Goal: Book appointment/travel/reservation

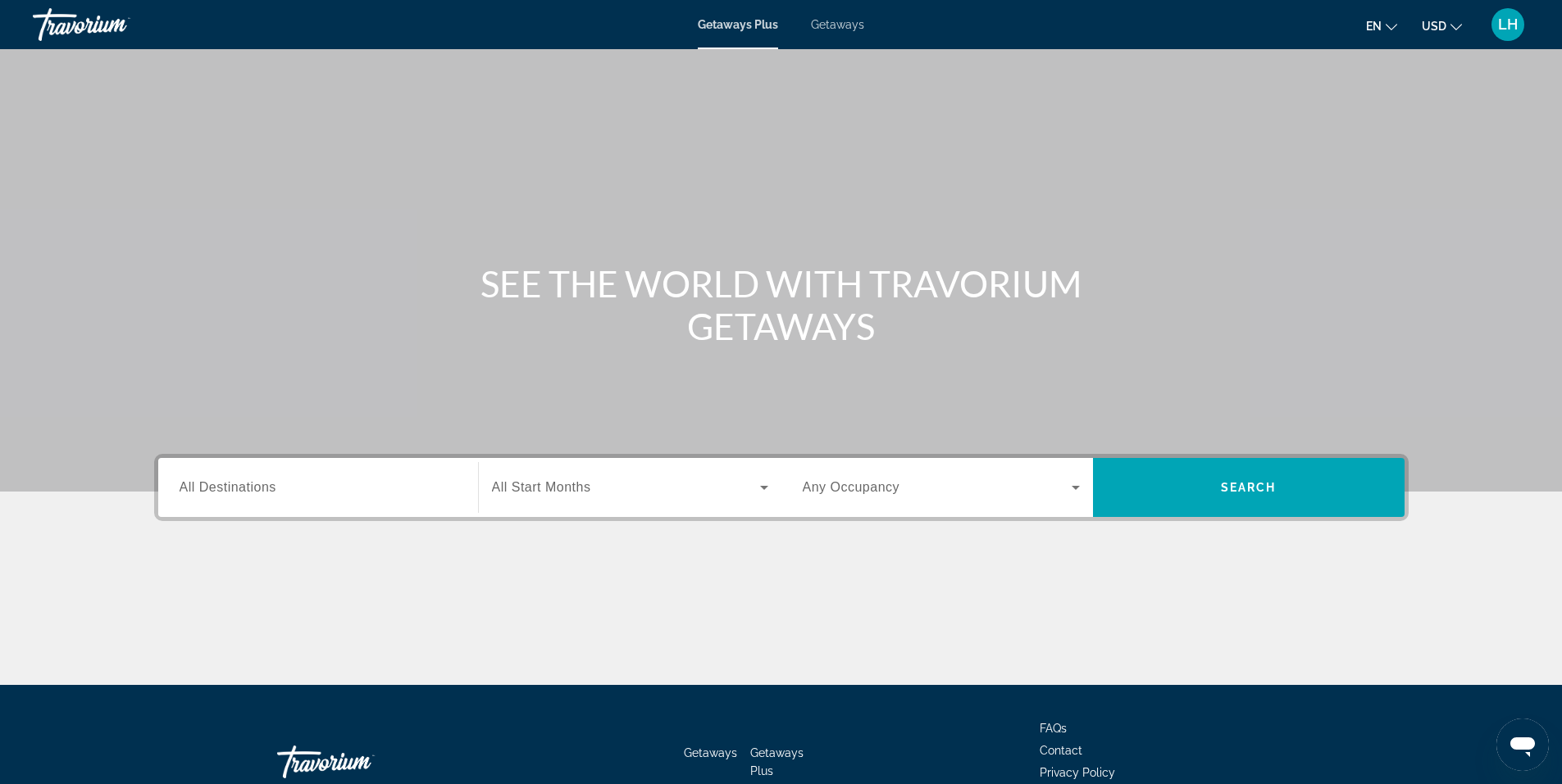
click at [213, 489] on span "All Destinations" at bounding box center [227, 487] width 97 height 14
click at [213, 489] on input "Destination All Destinations" at bounding box center [318, 489] width 277 height 20
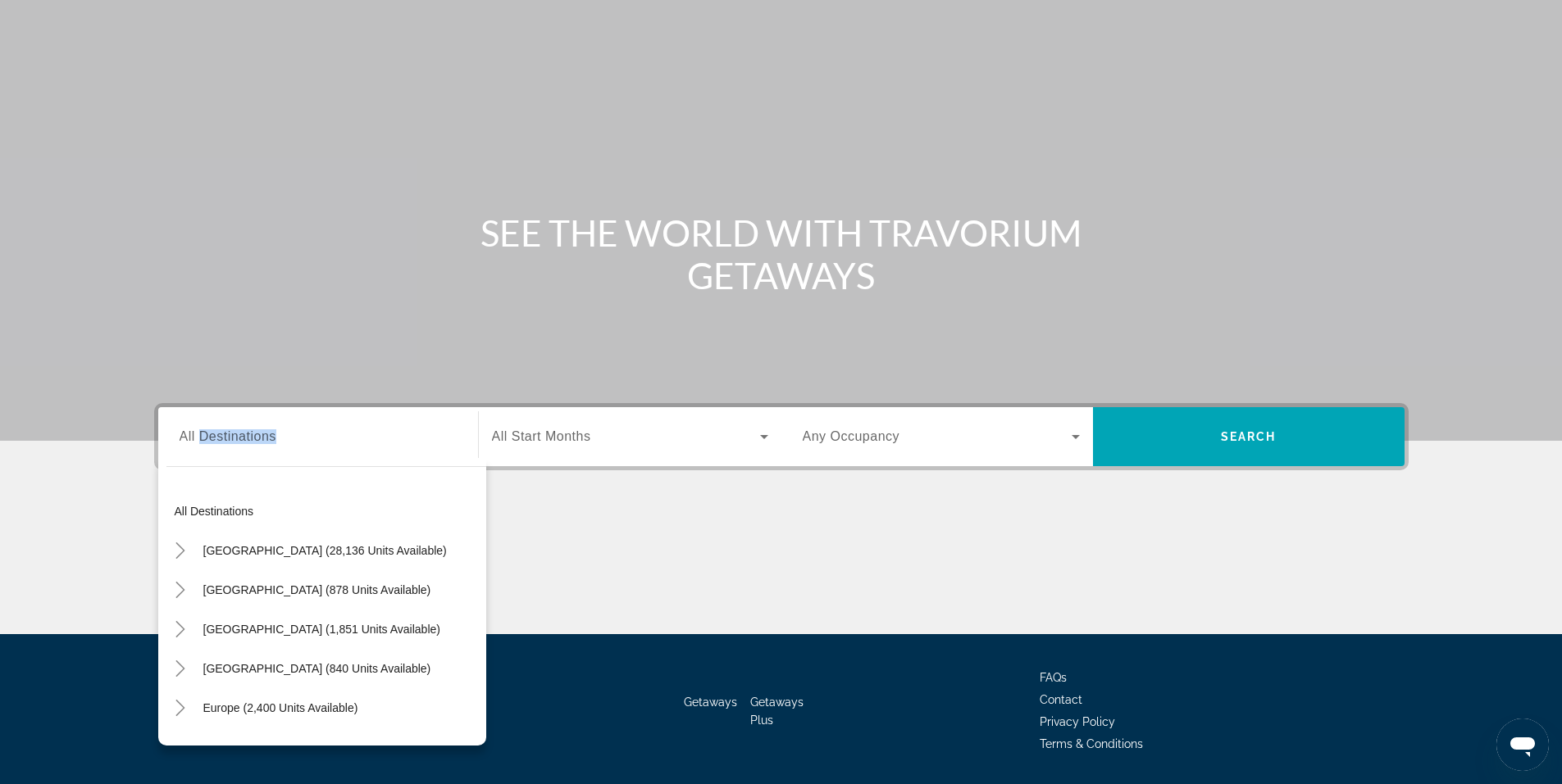
click at [213, 466] on div "Destination All Destinations All destinations [GEOGRAPHIC_DATA] (28,136 units a…" at bounding box center [318, 436] width 303 height 59
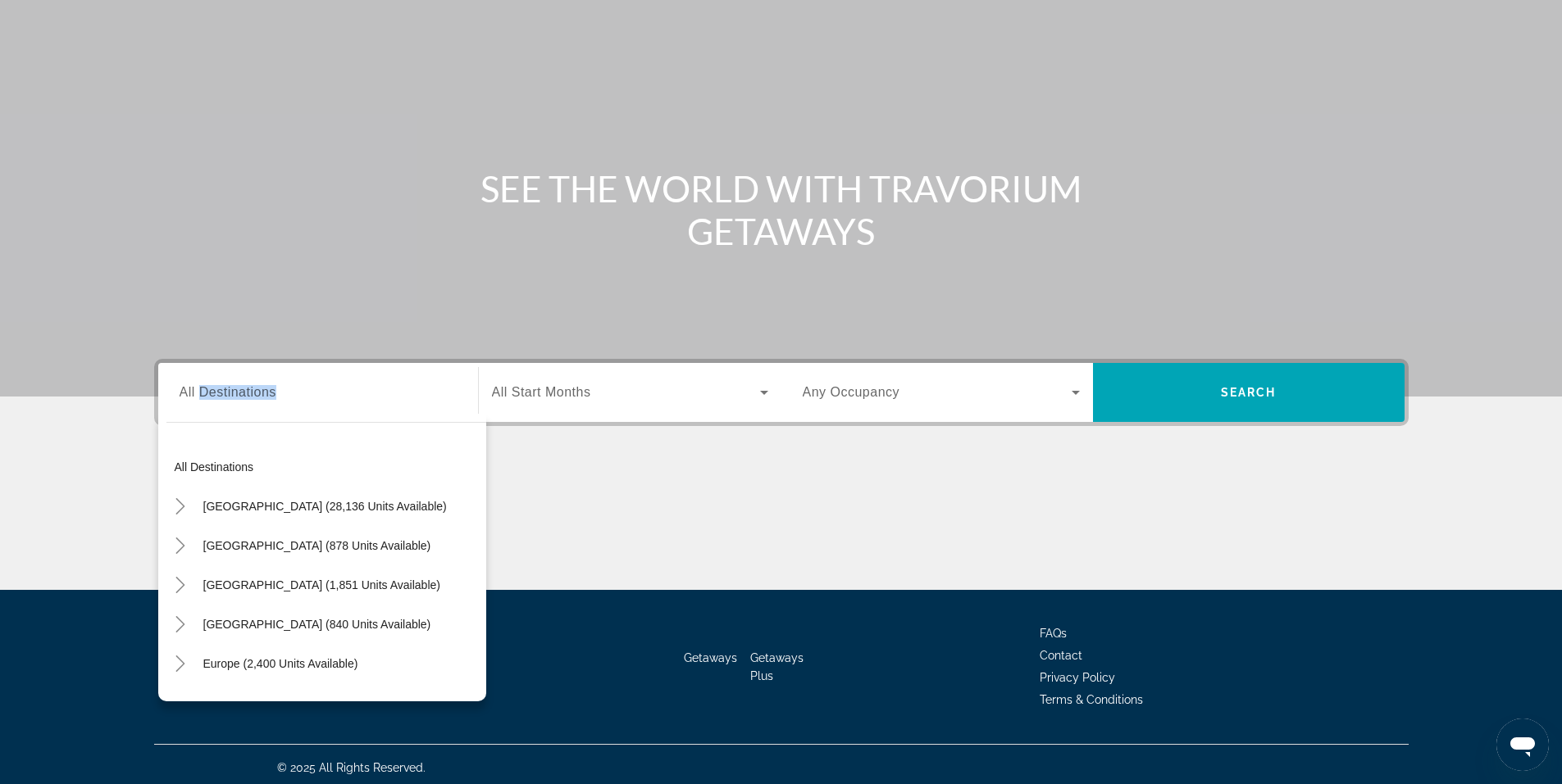
scroll to position [101, 0]
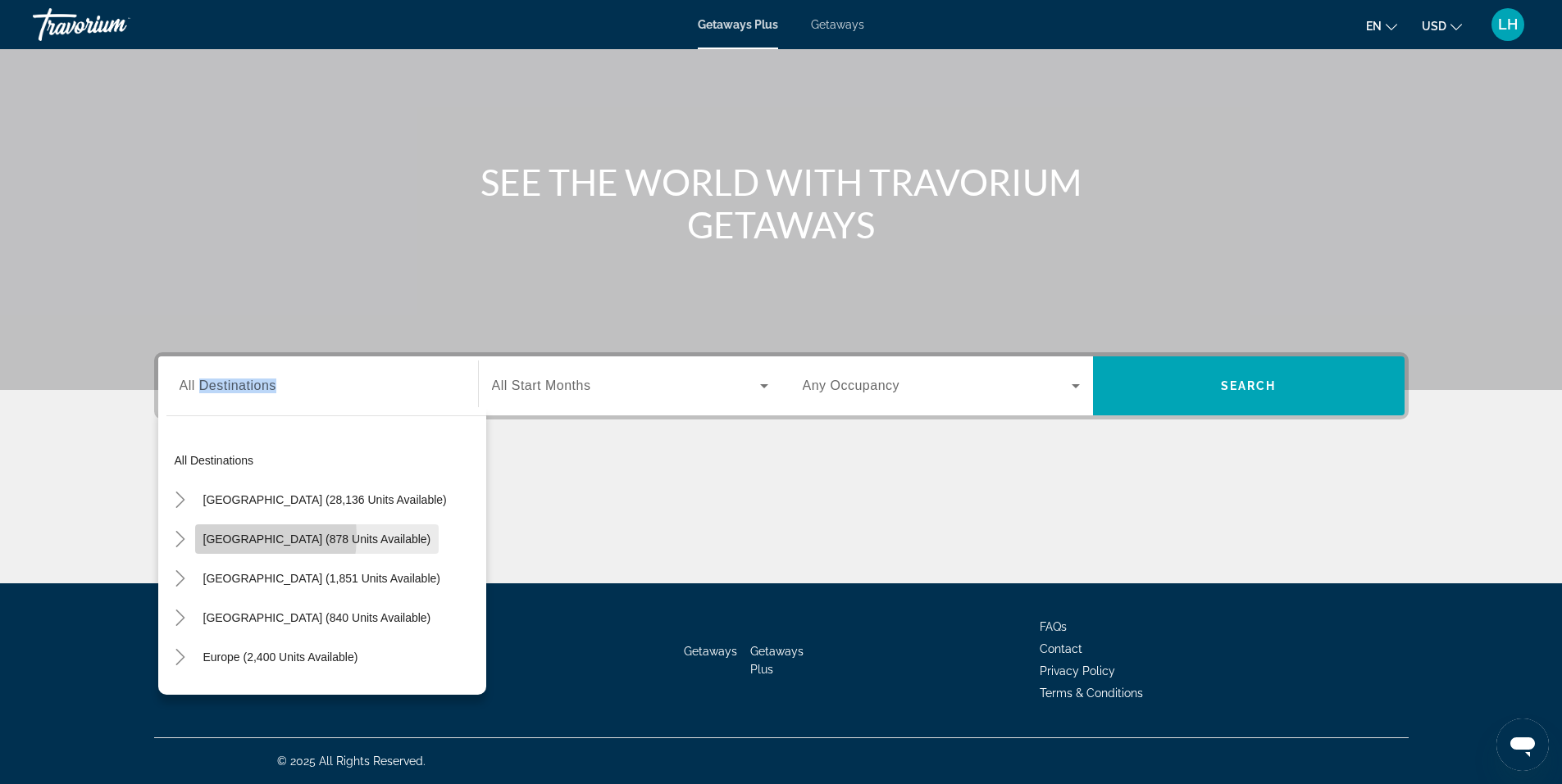
click at [214, 536] on span "[GEOGRAPHIC_DATA] (878 units available)" at bounding box center [318, 539] width 228 height 13
type input "**********"
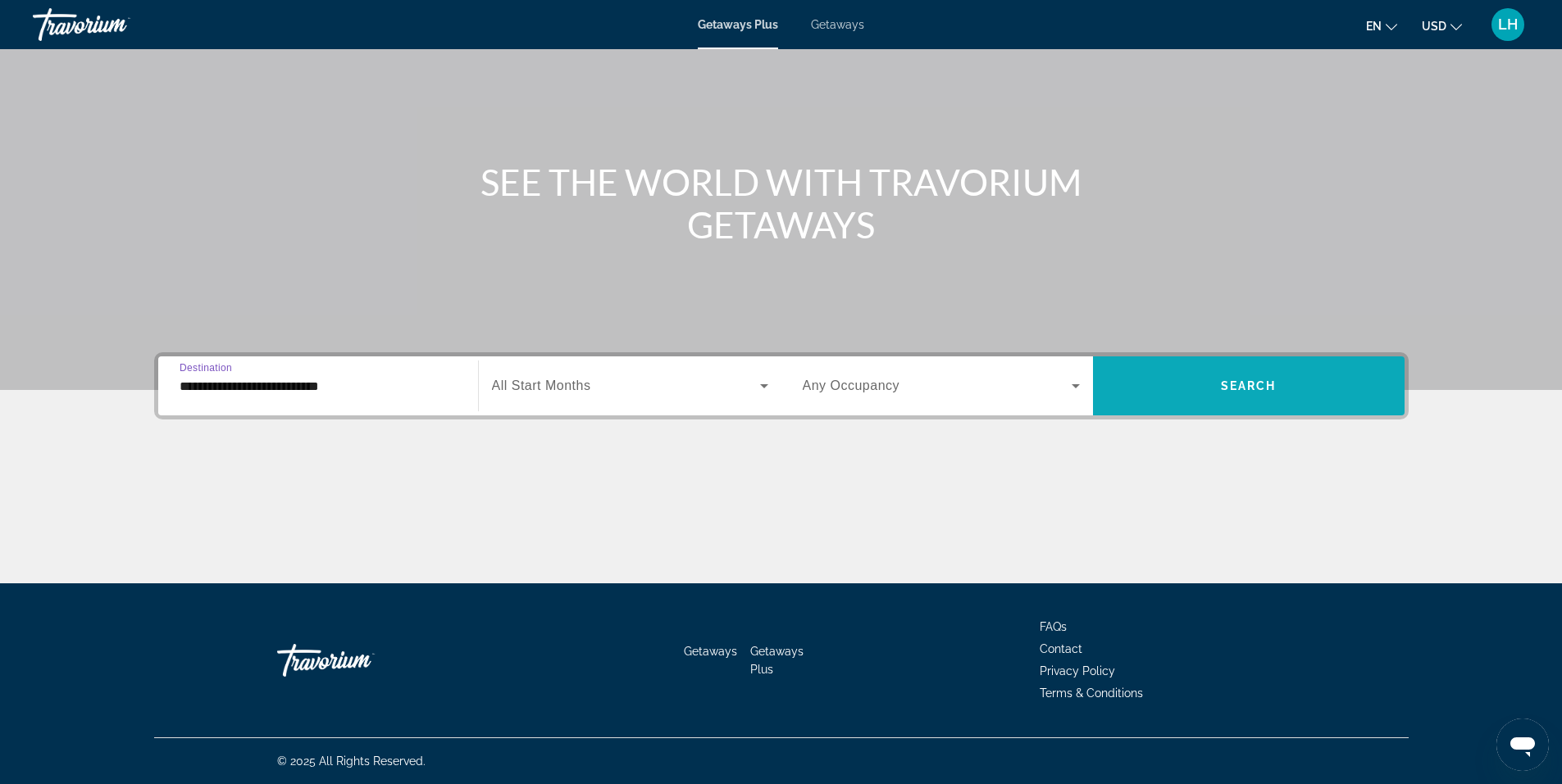
click at [1256, 384] on span "Search" at bounding box center [1249, 386] width 56 height 13
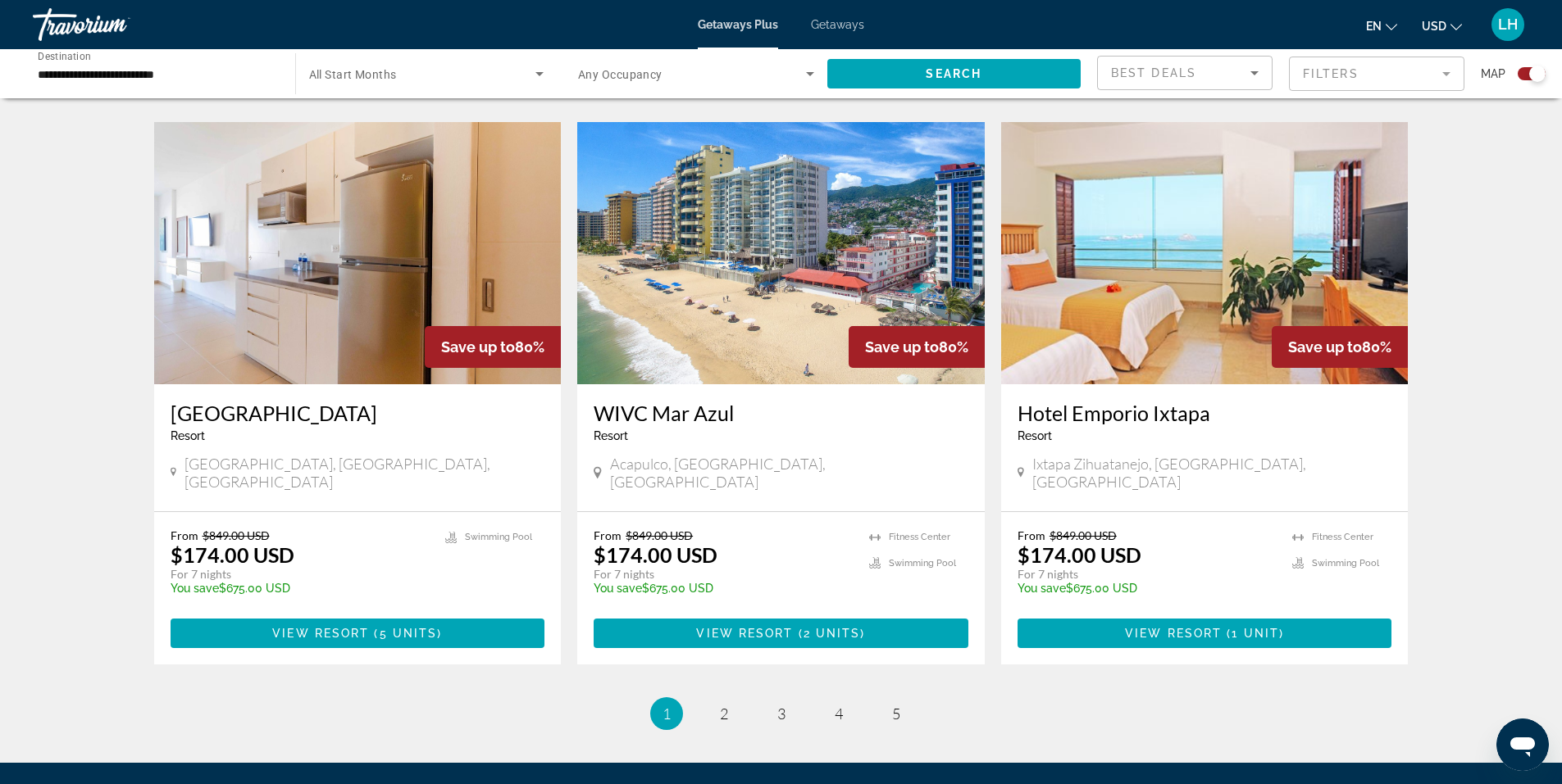
scroll to position [2376, 0]
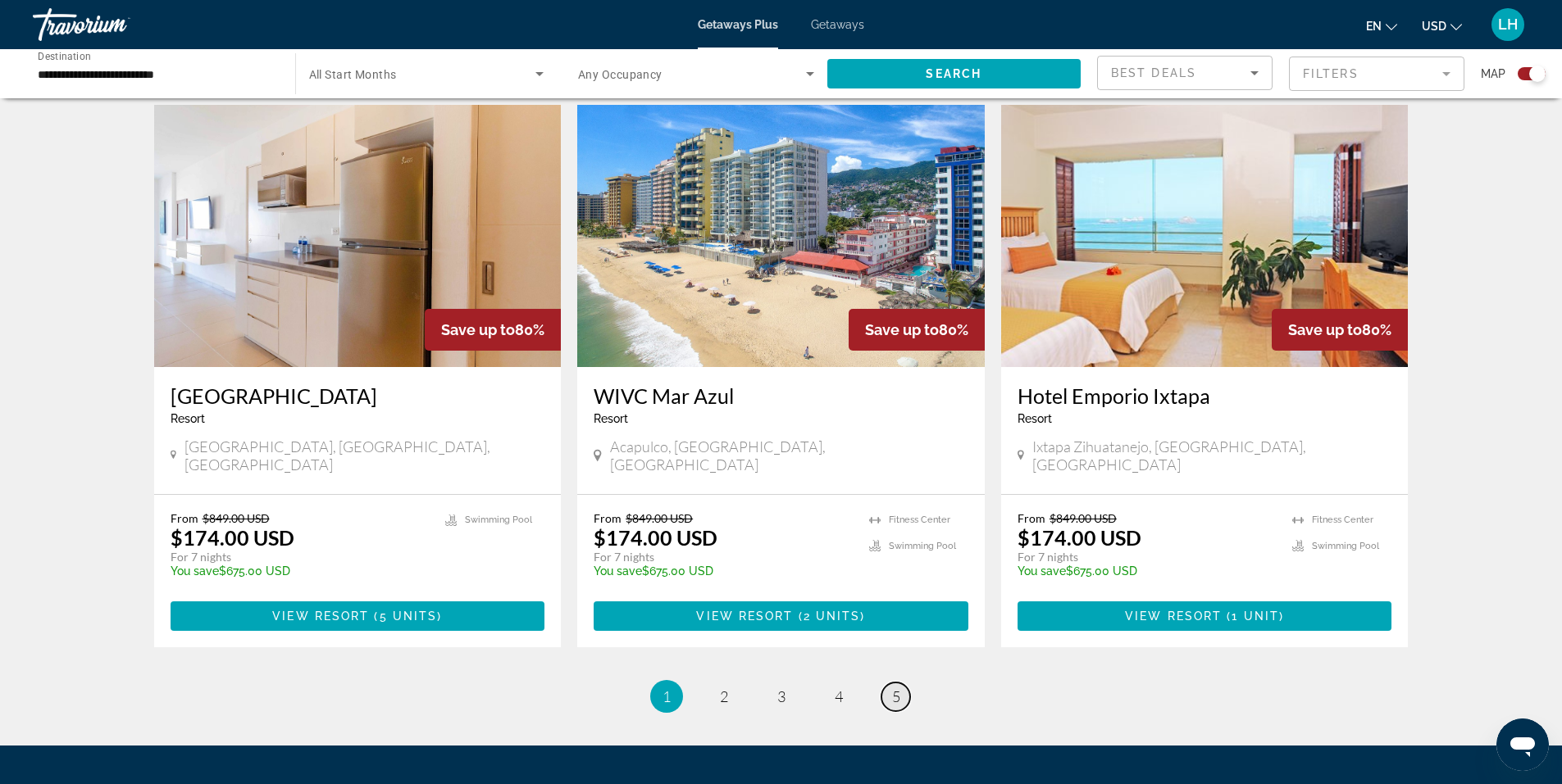
click at [892, 688] on span "5" at bounding box center [896, 697] width 8 height 18
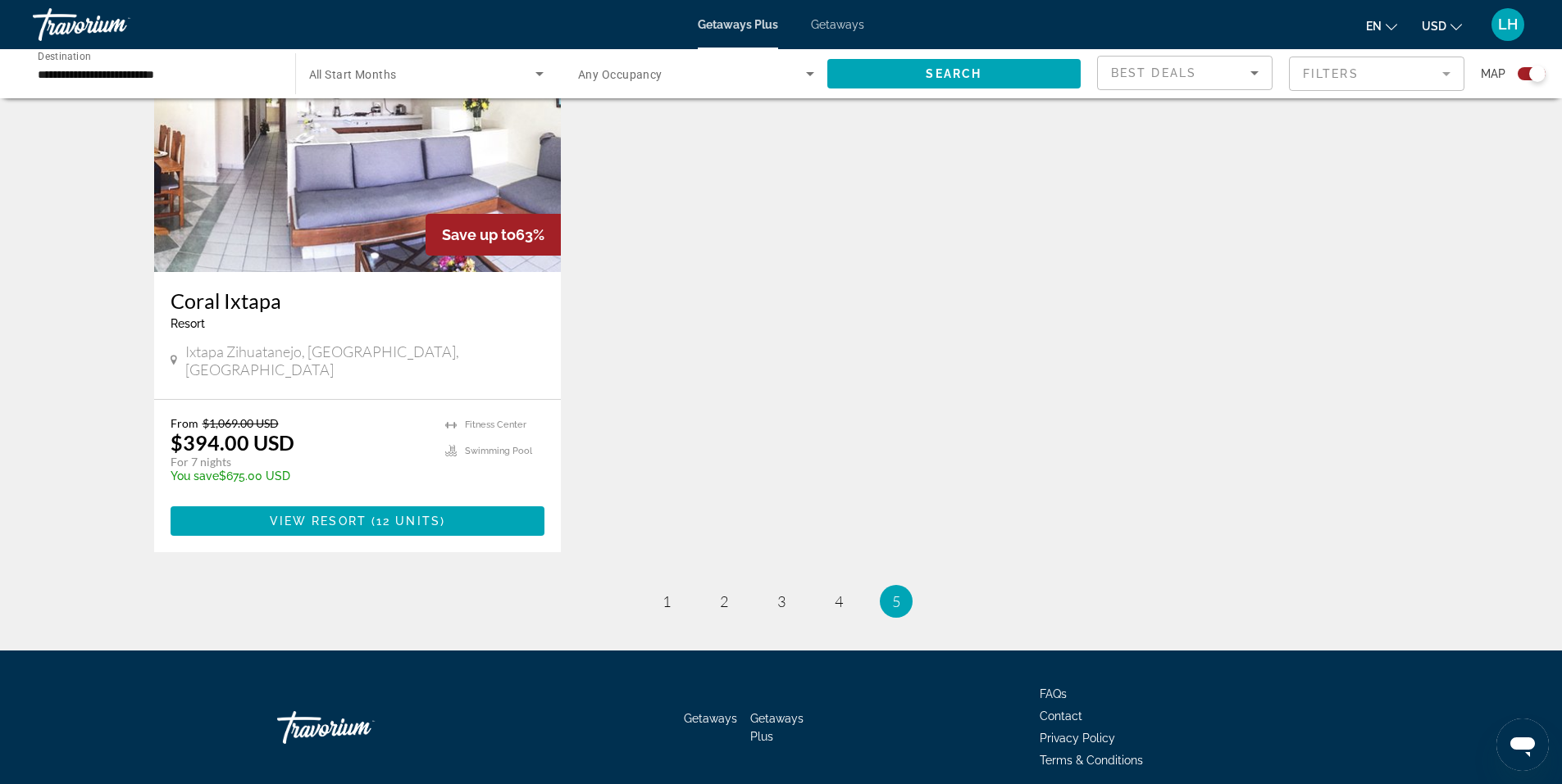
scroll to position [1286, 0]
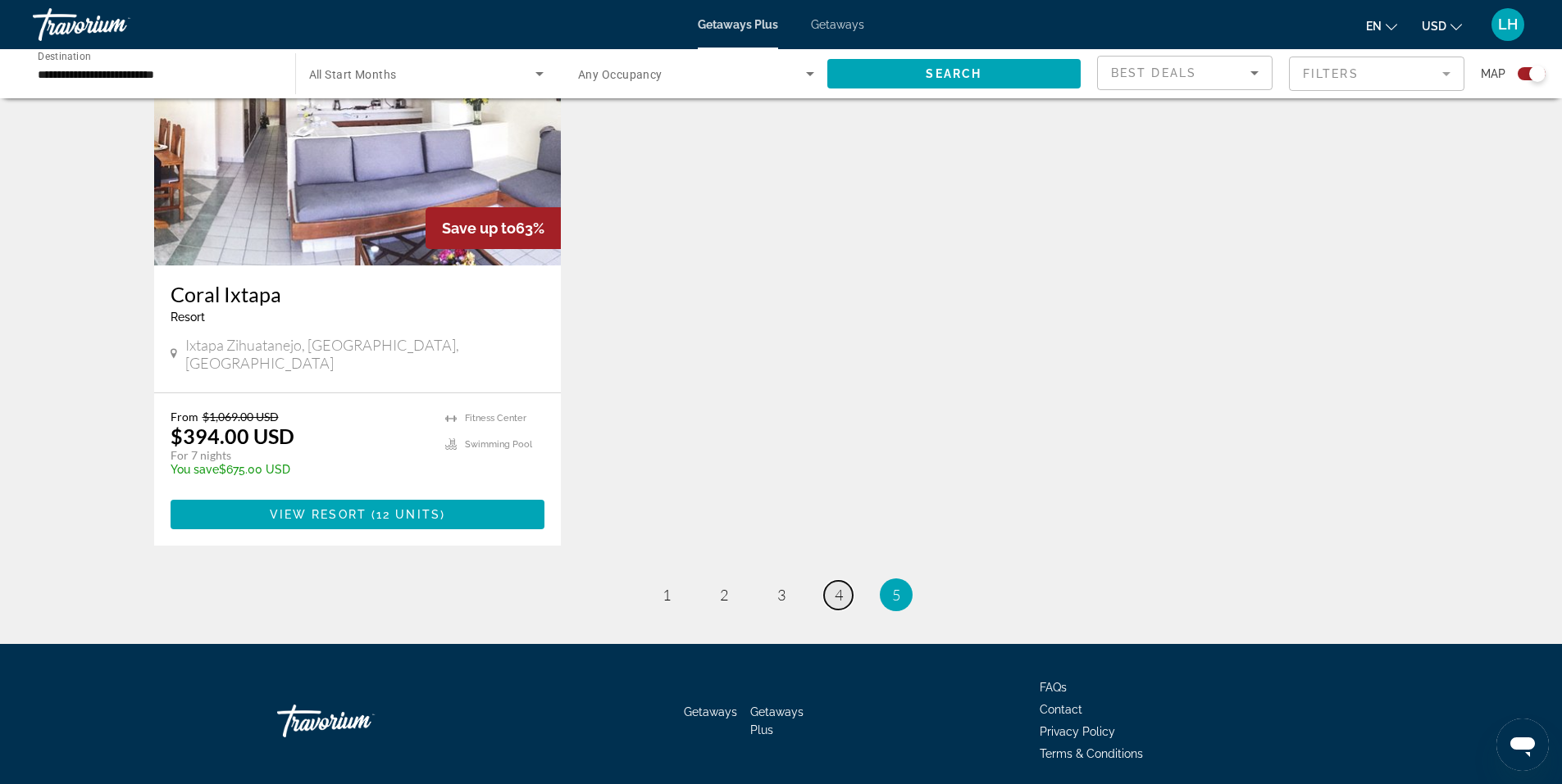
click at [840, 586] on span "4" at bounding box center [838, 595] width 8 height 18
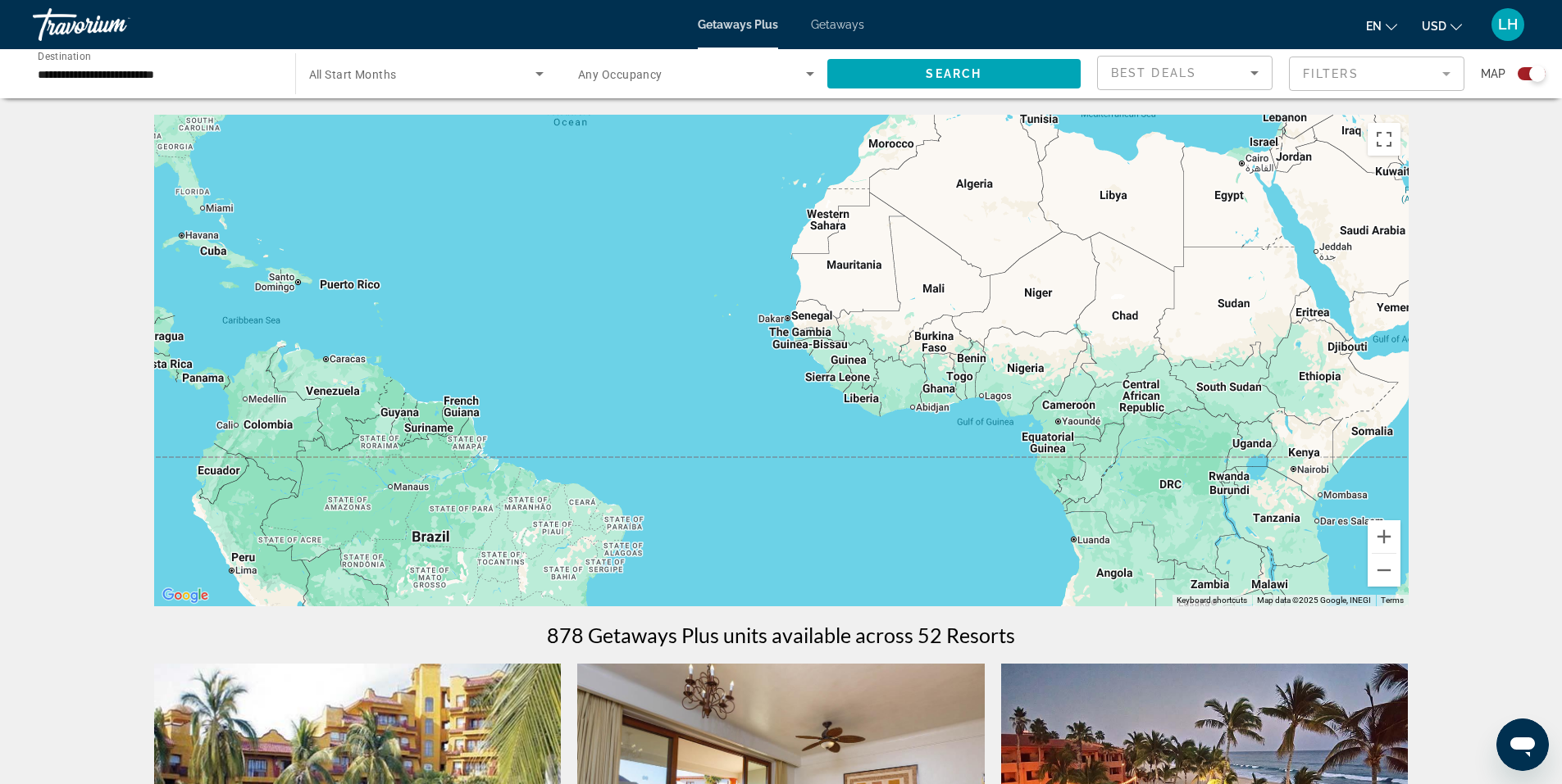
click at [840, 535] on div "Main content" at bounding box center [781, 360] width 1254 height 492
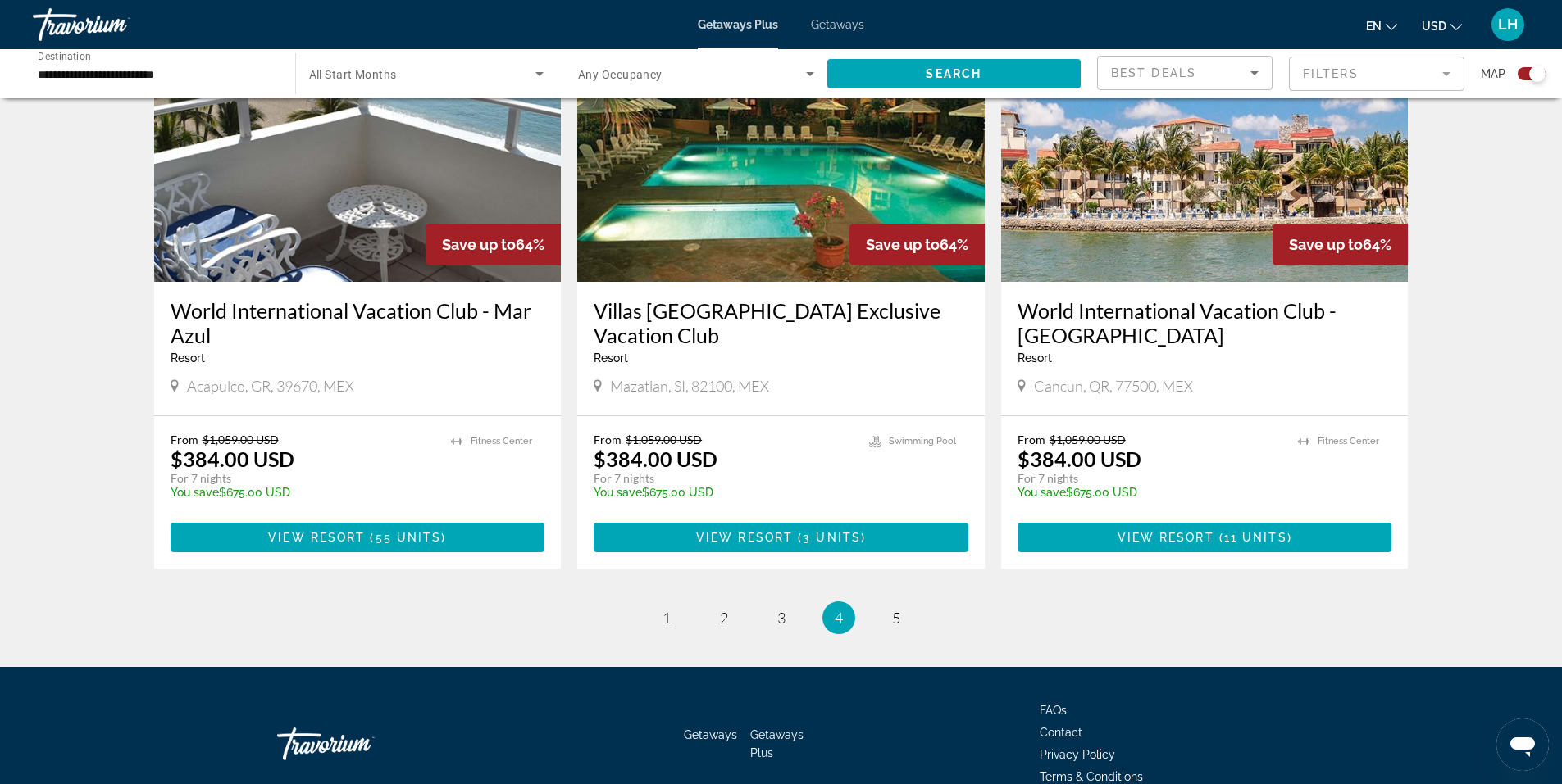
scroll to position [2400, 0]
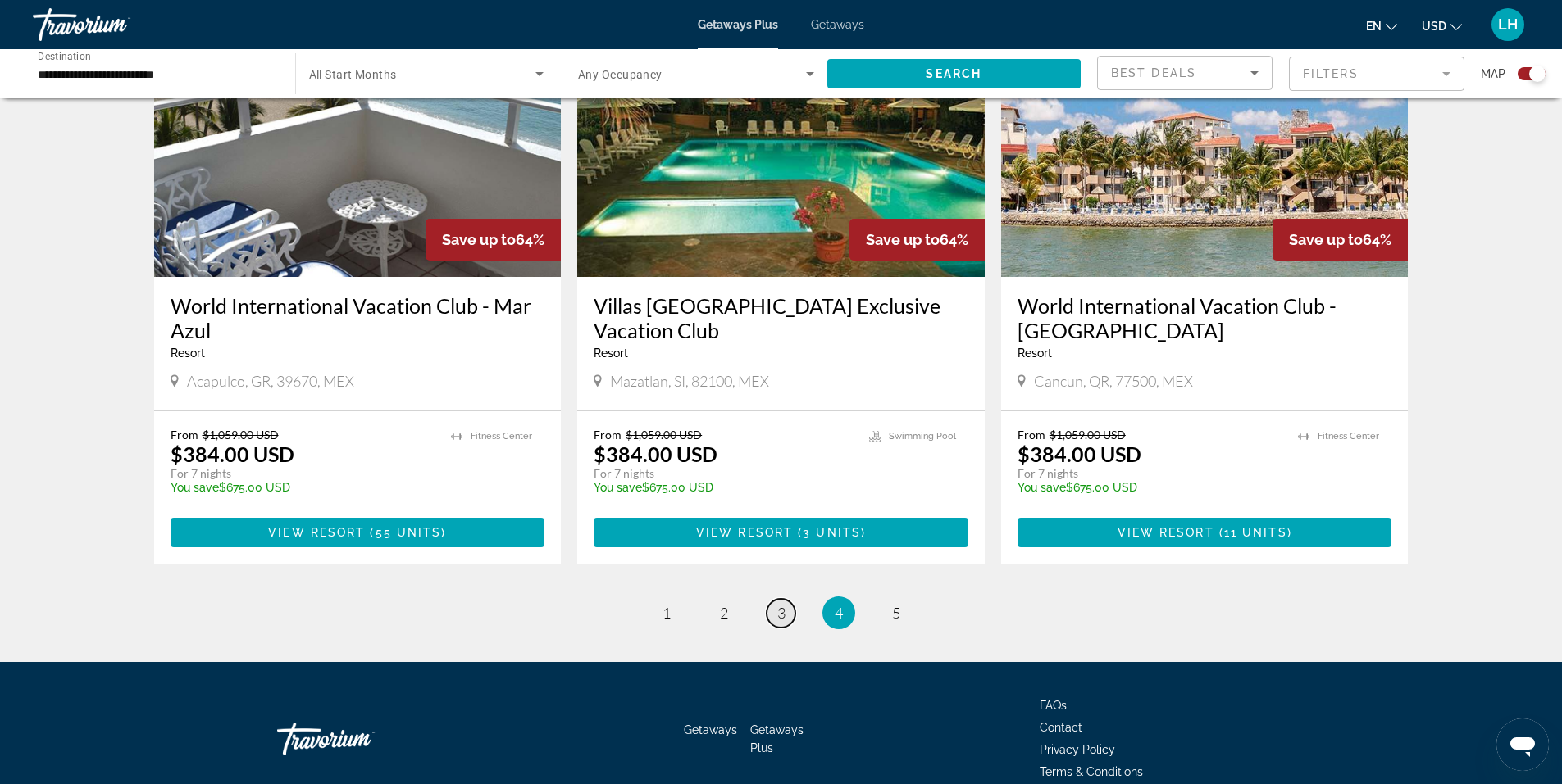
click at [784, 604] on span "3" at bounding box center [781, 613] width 8 height 18
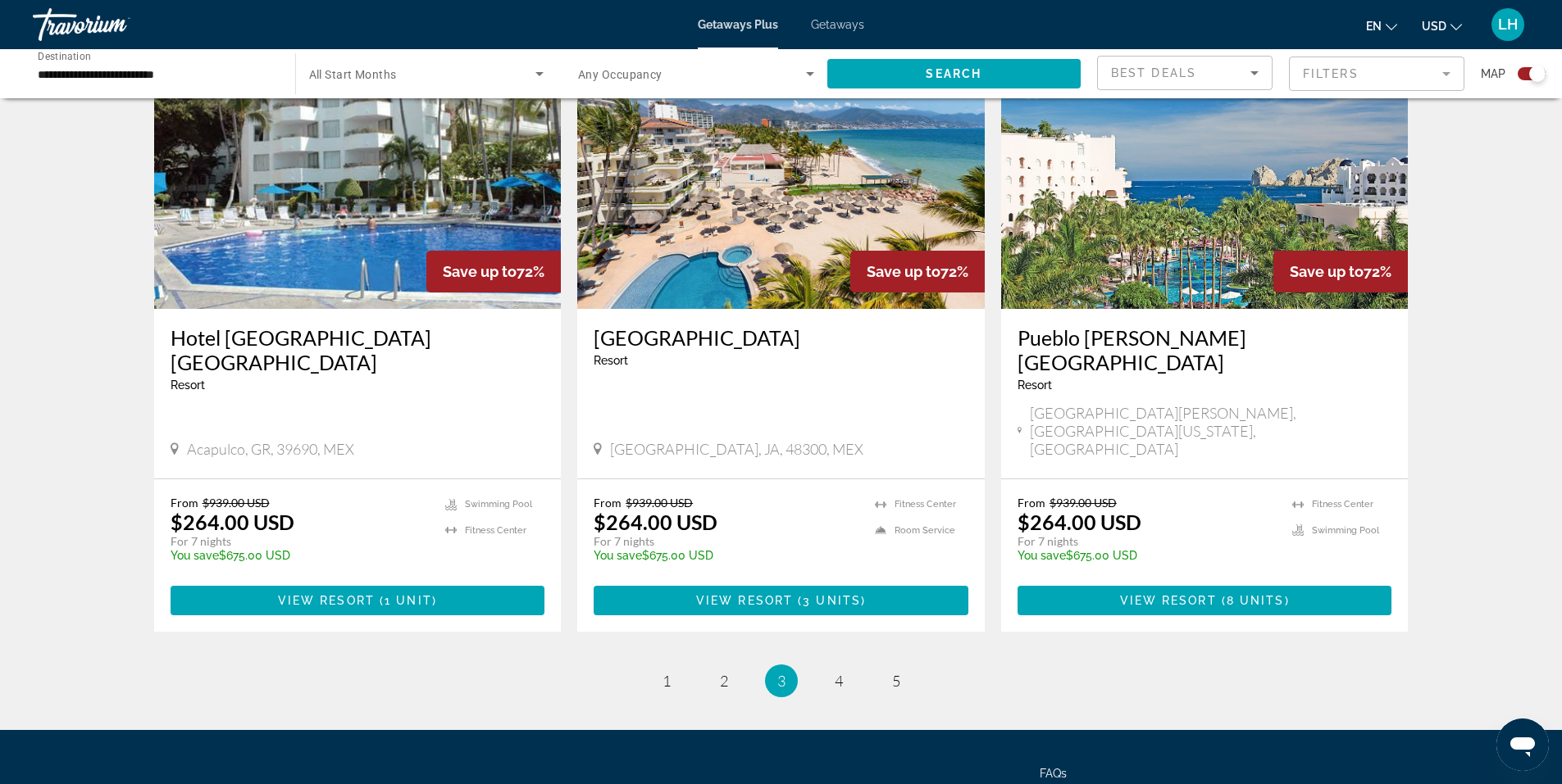
scroll to position [2376, 0]
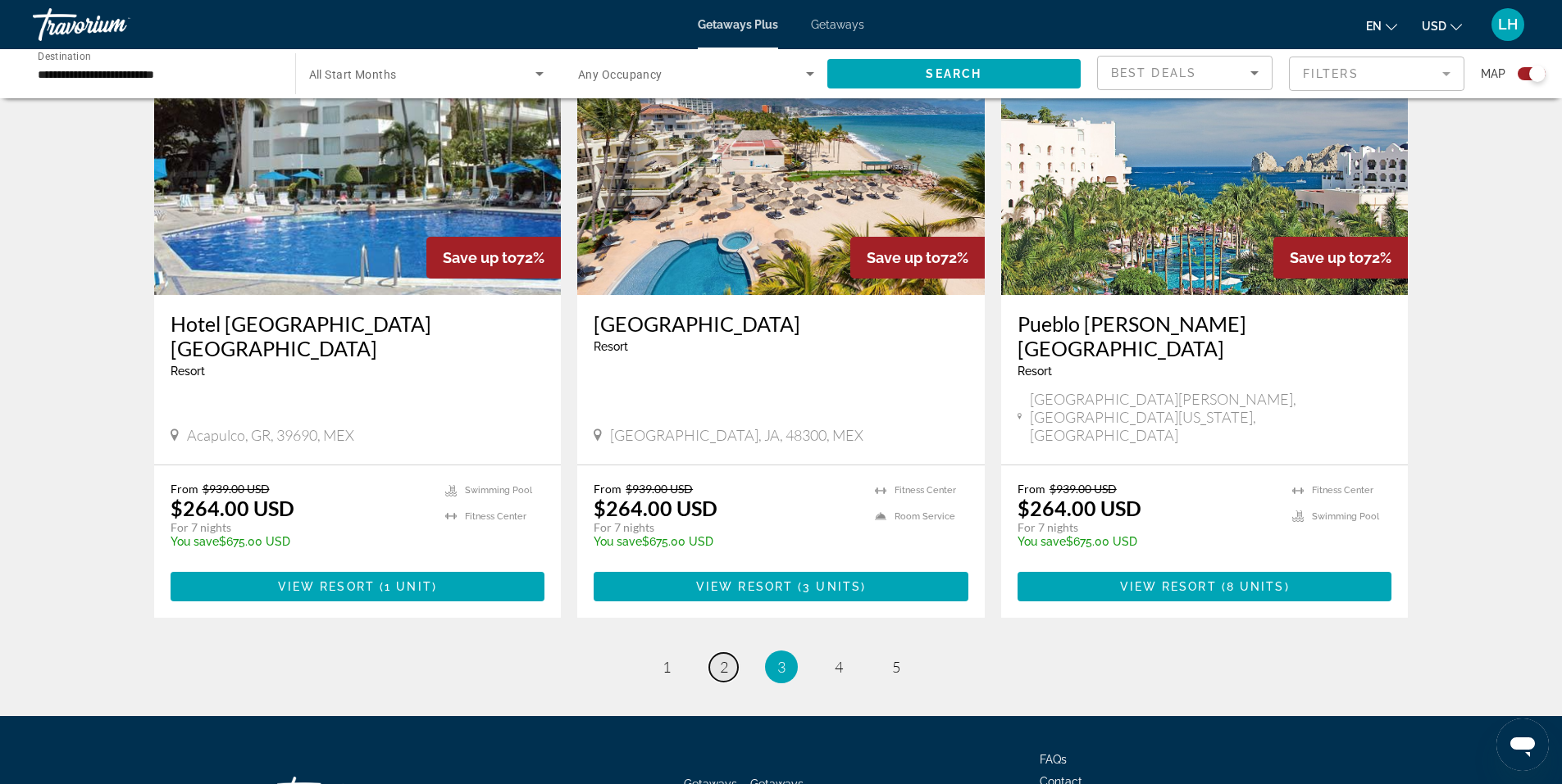
click at [723, 658] on span "2" at bounding box center [724, 667] width 8 height 18
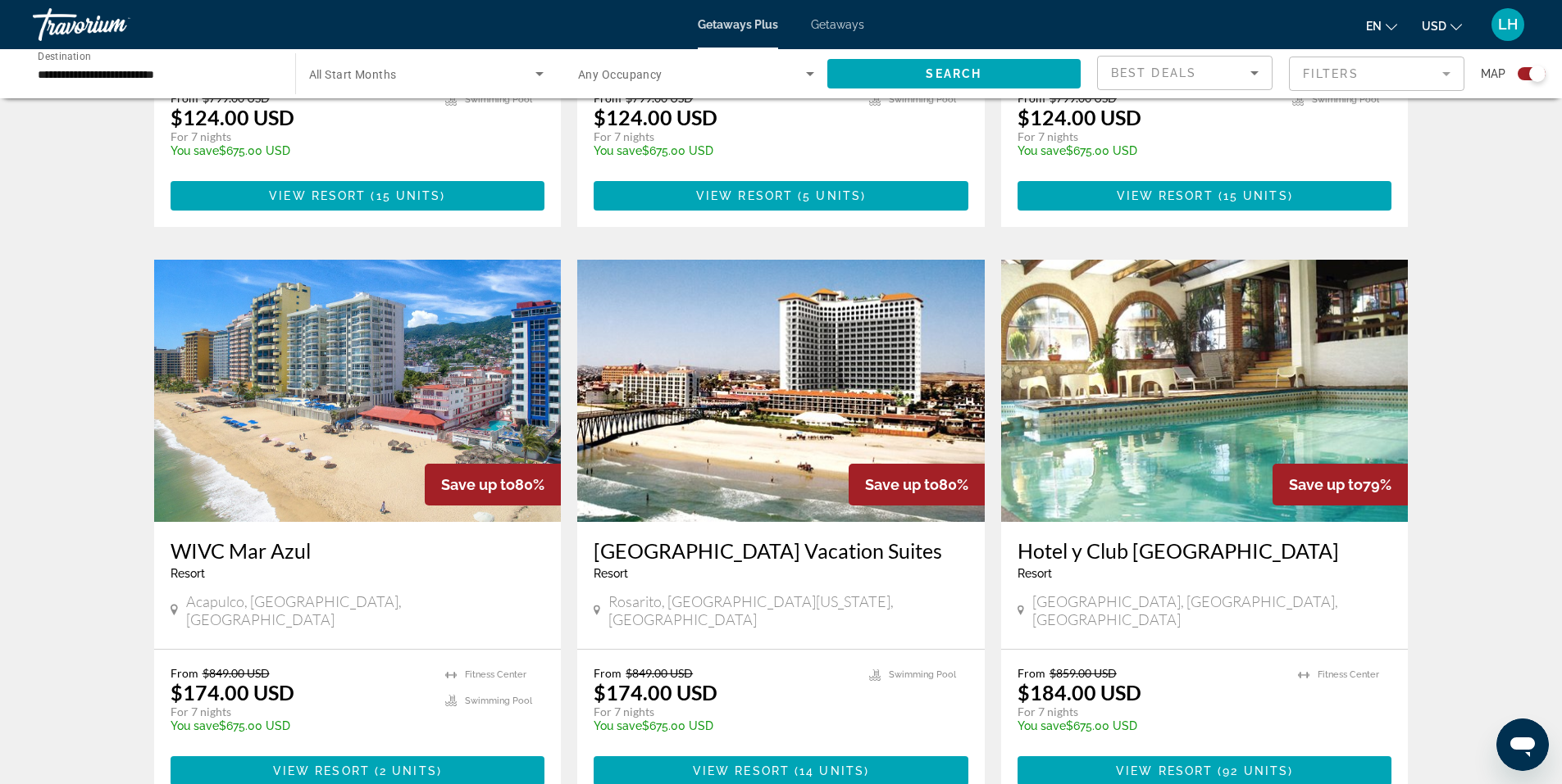
scroll to position [2213, 0]
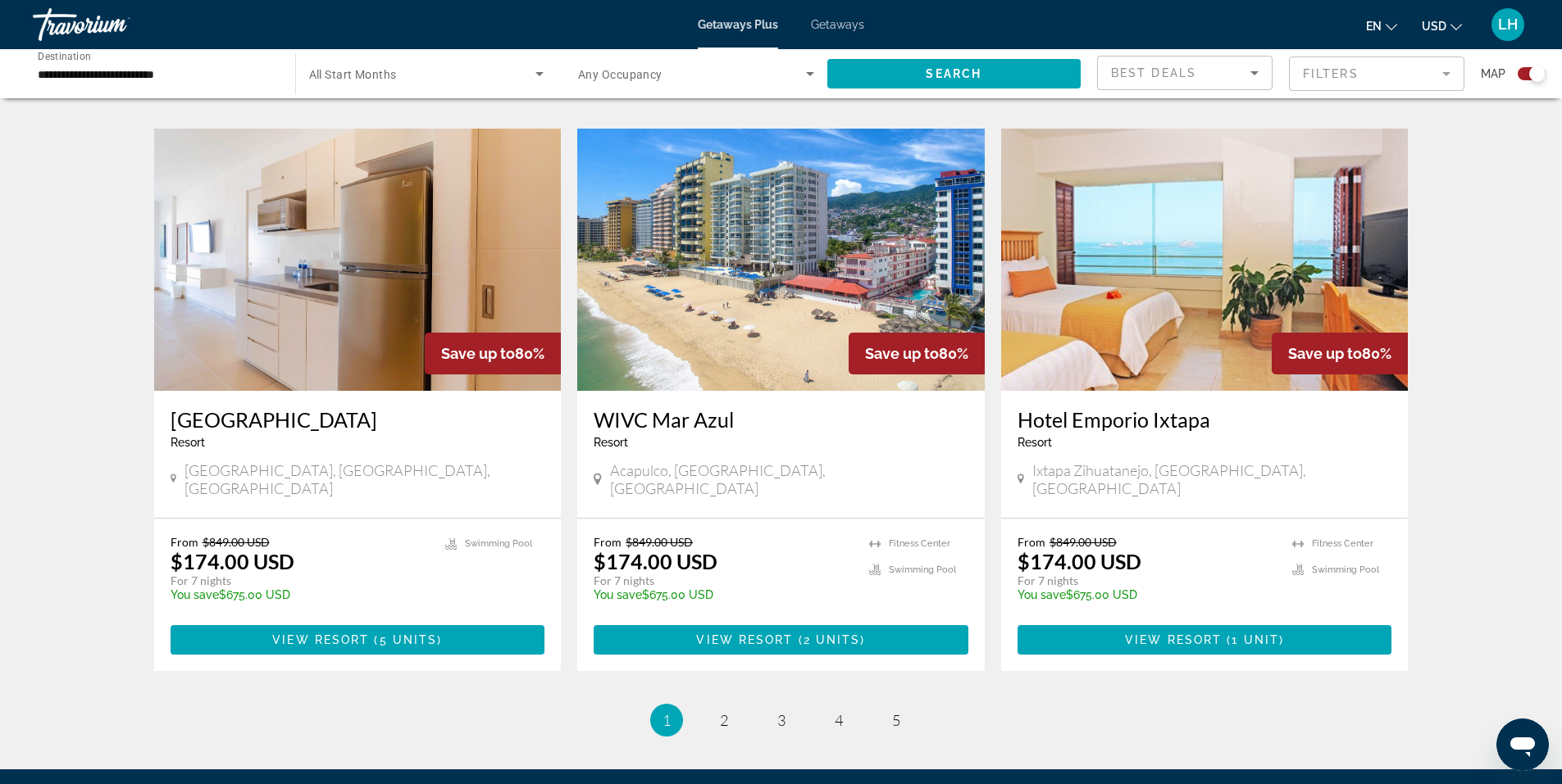
scroll to position [2376, 0]
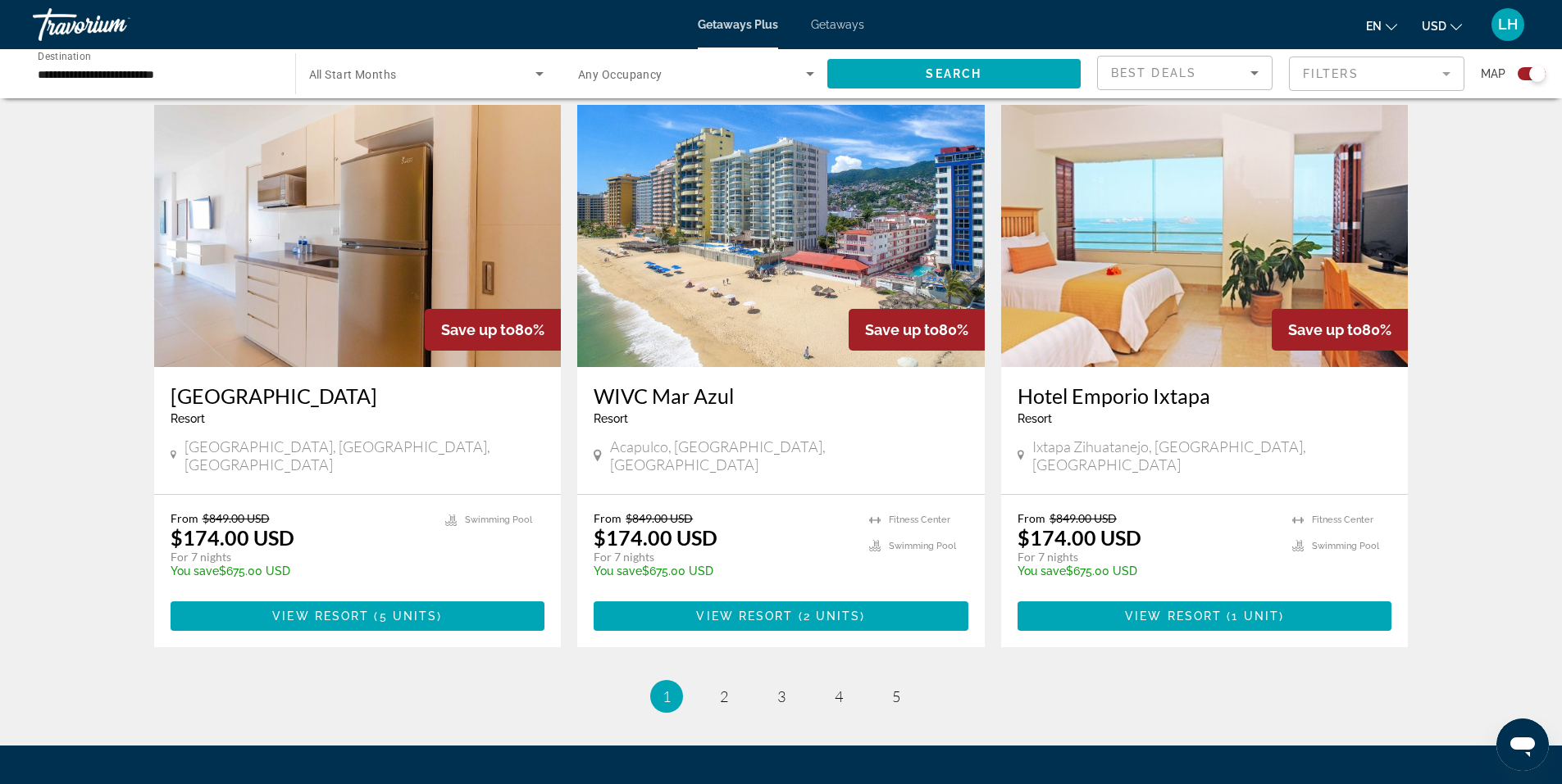
click at [838, 24] on span "Getaways" at bounding box center [837, 24] width 53 height 13
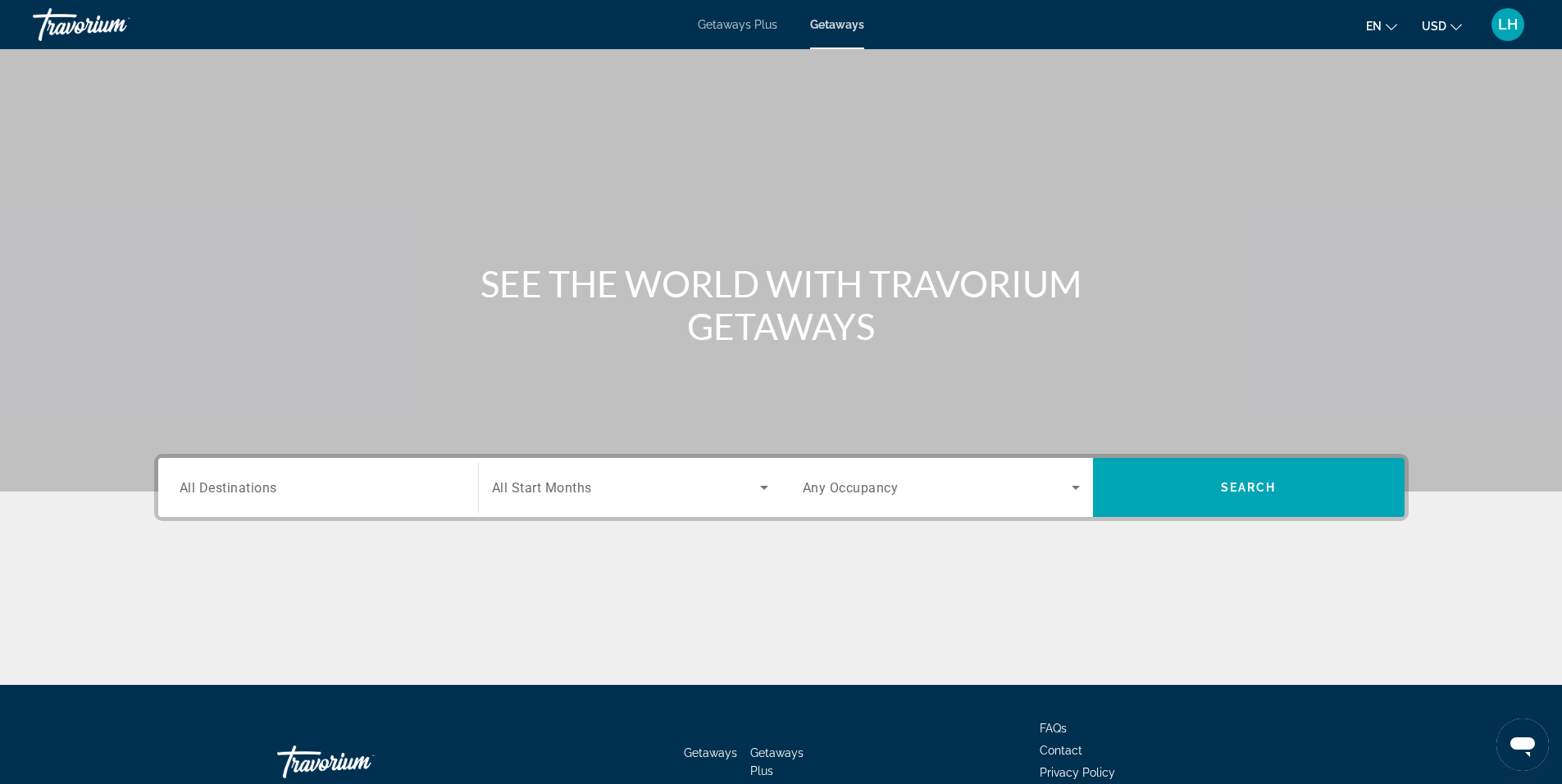
click at [204, 487] on span "All Destinations" at bounding box center [228, 487] width 98 height 15
click at [204, 487] on input "Destination All Destinations" at bounding box center [318, 489] width 277 height 20
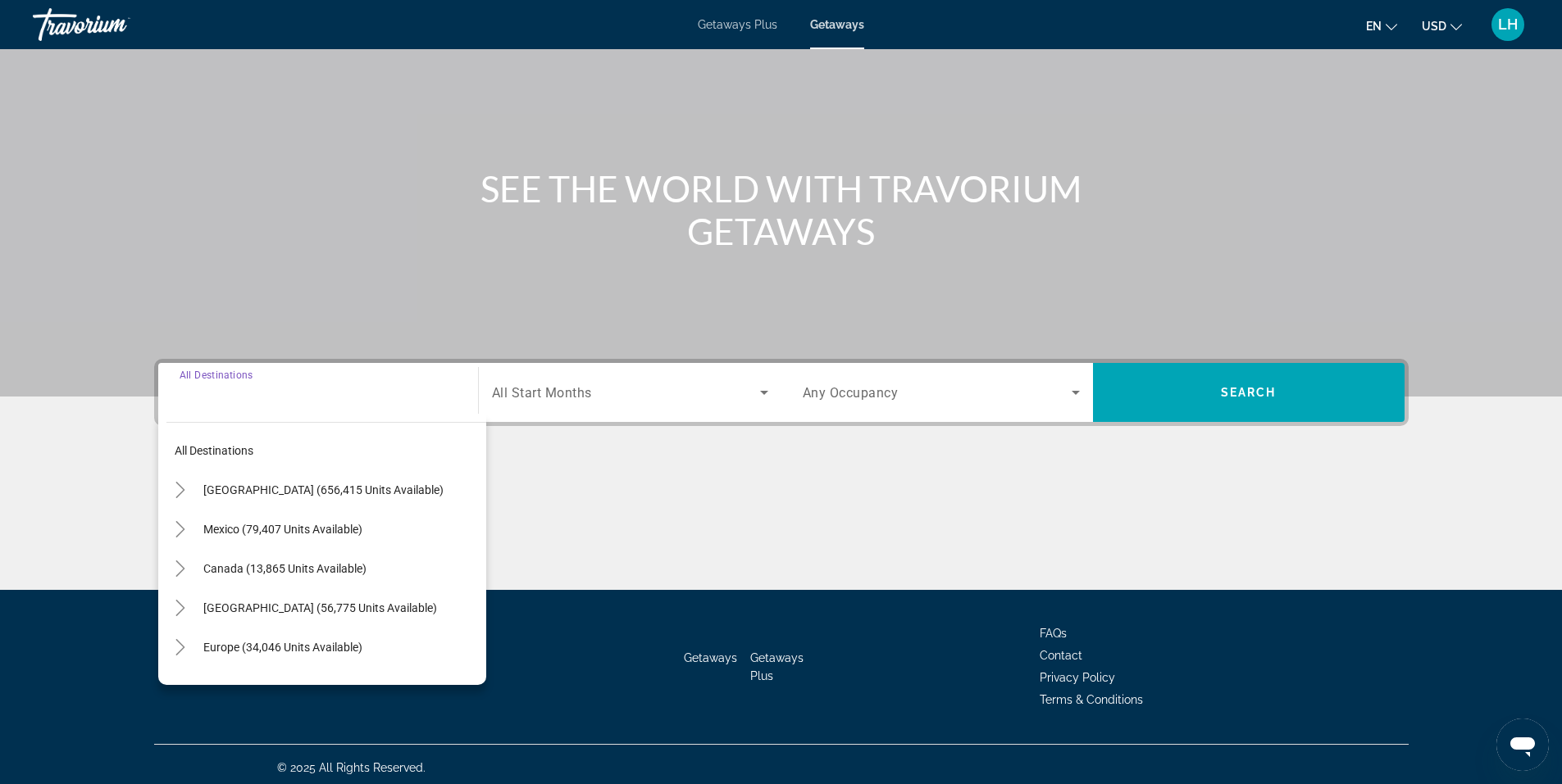
scroll to position [101, 0]
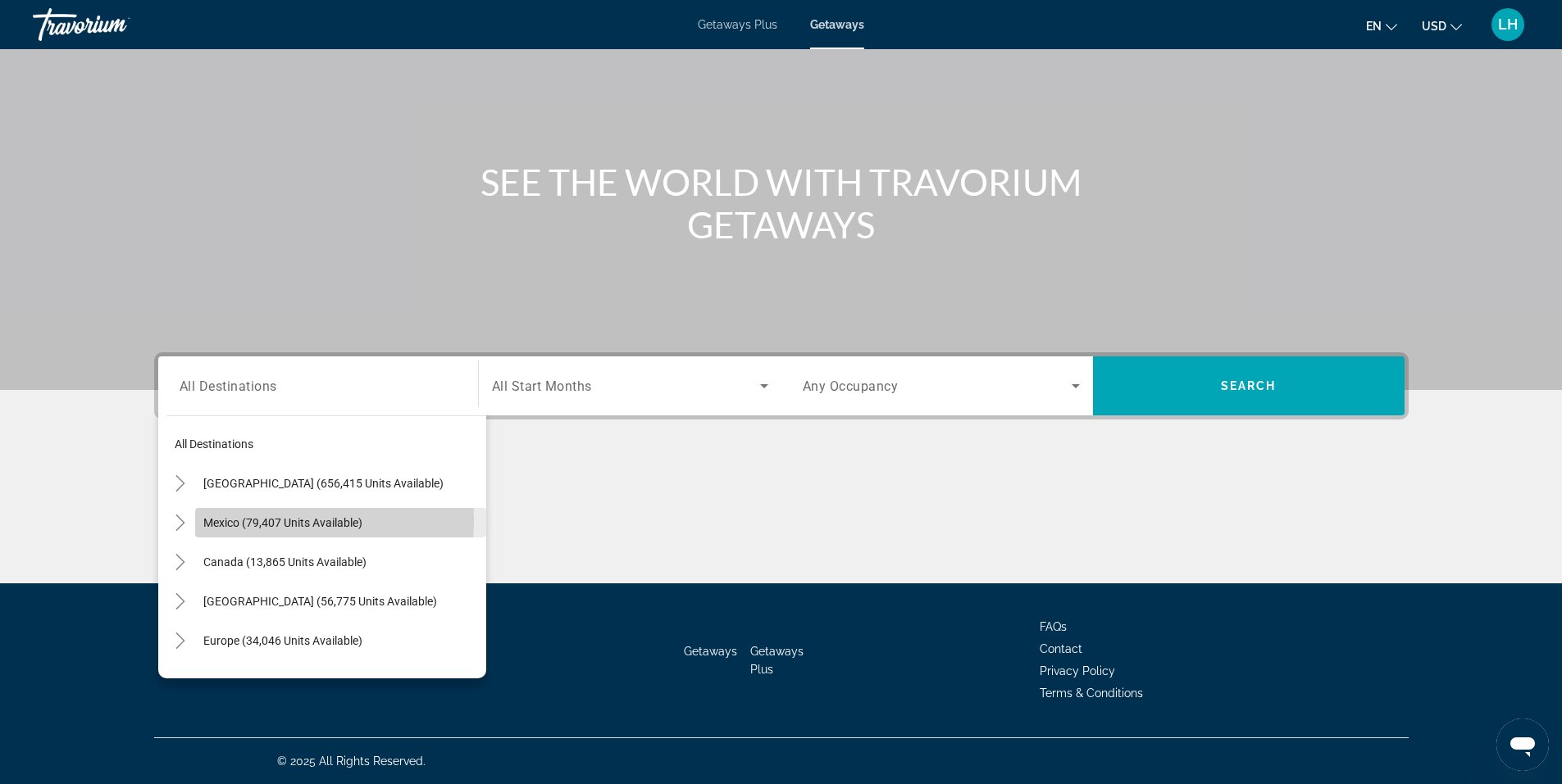
click at [212, 521] on span "Mexico (79,407 units available)" at bounding box center [283, 522] width 159 height 13
type input "**********"
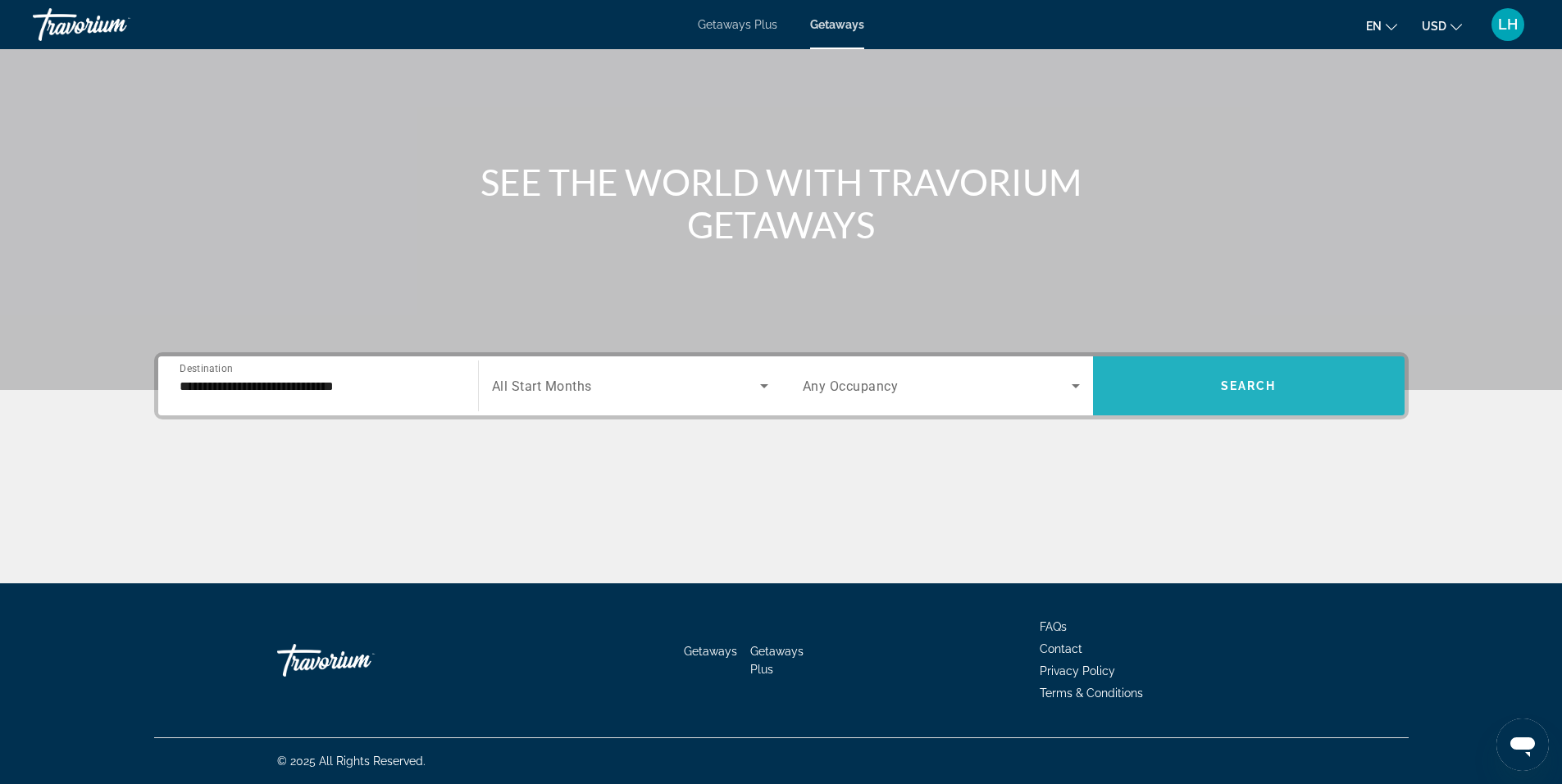
click at [1248, 382] on span "Search" at bounding box center [1249, 386] width 56 height 13
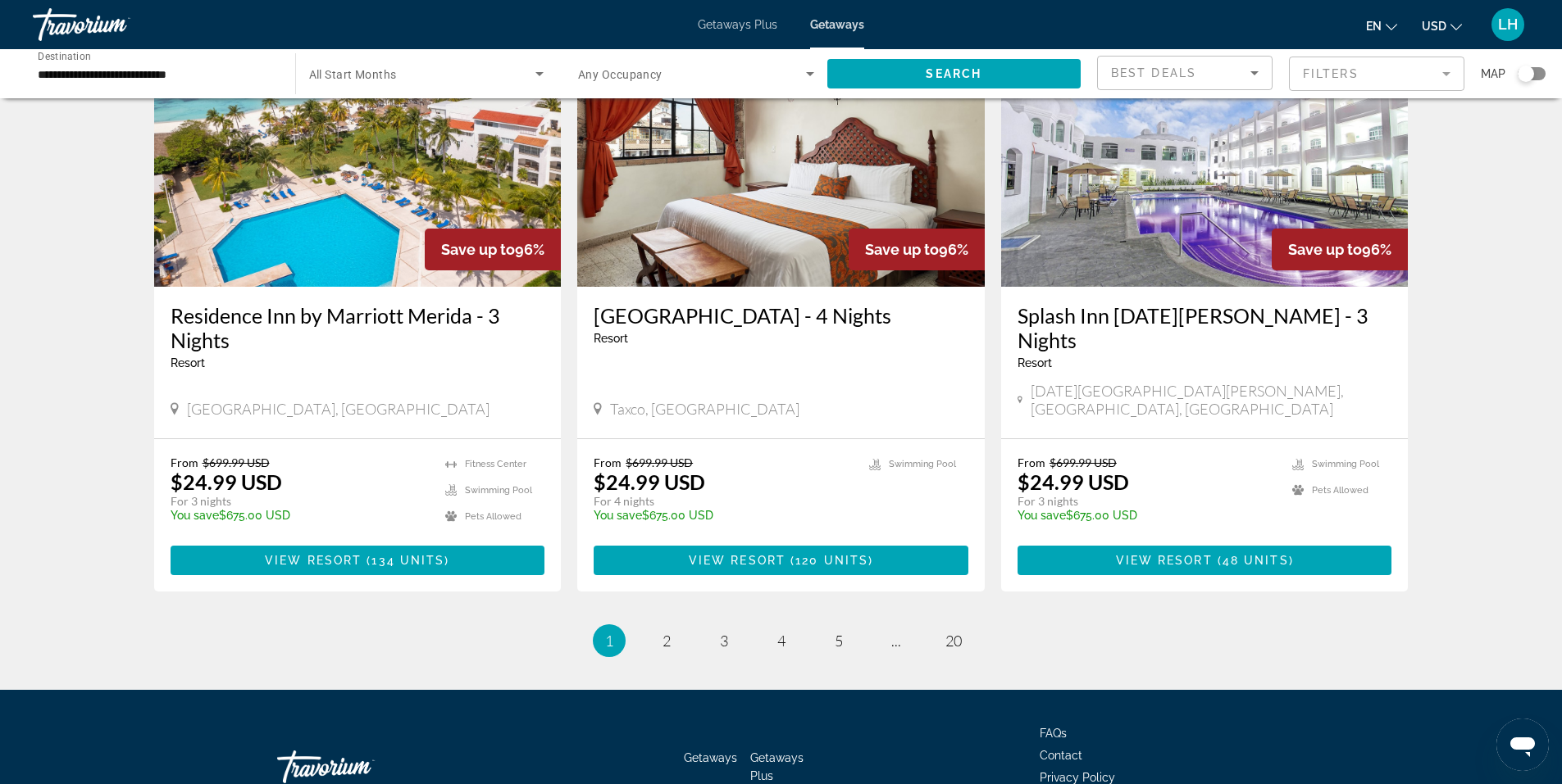
scroll to position [1885, 0]
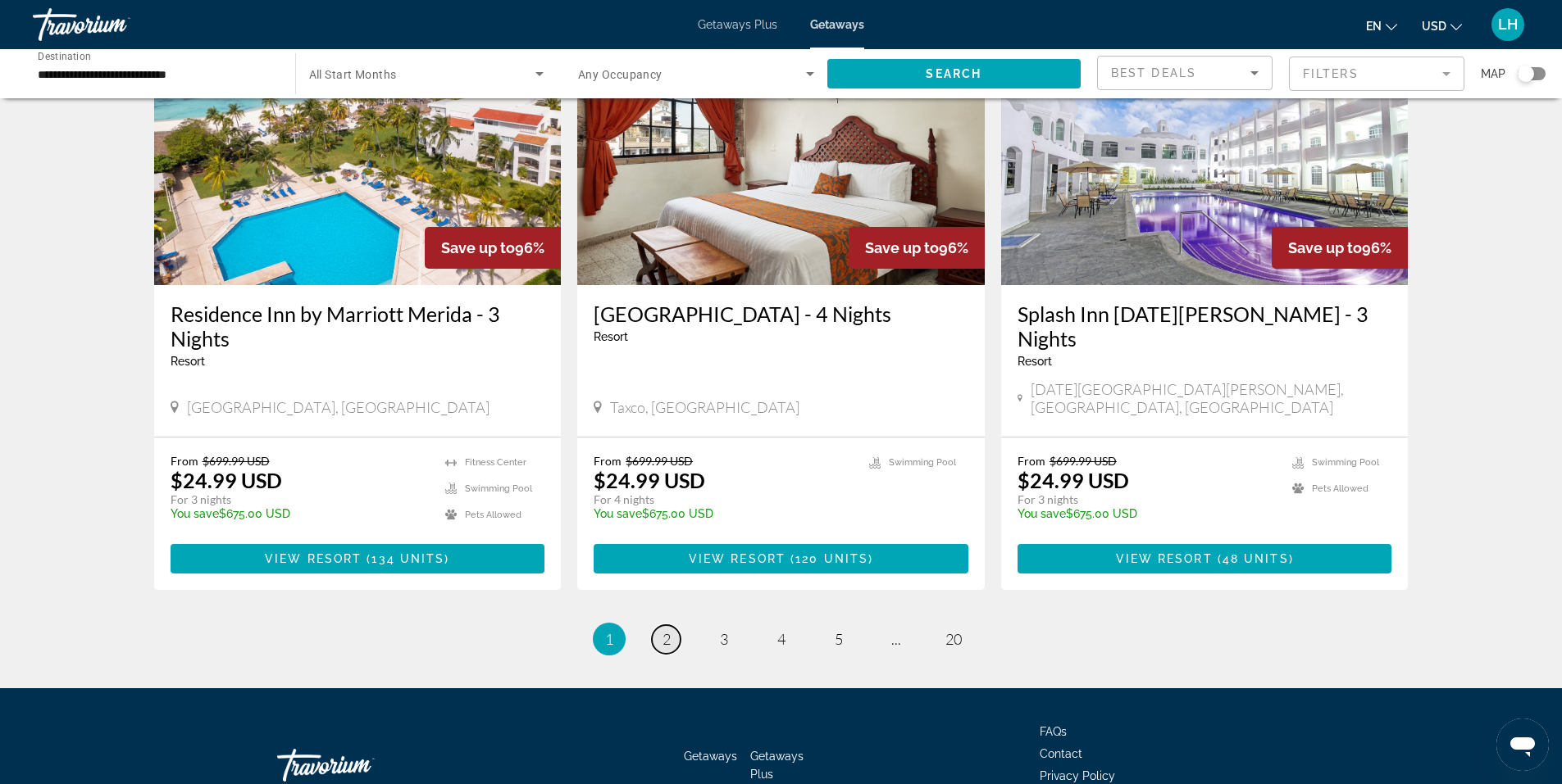
click at [673, 626] on link "page 2" at bounding box center [666, 640] width 29 height 29
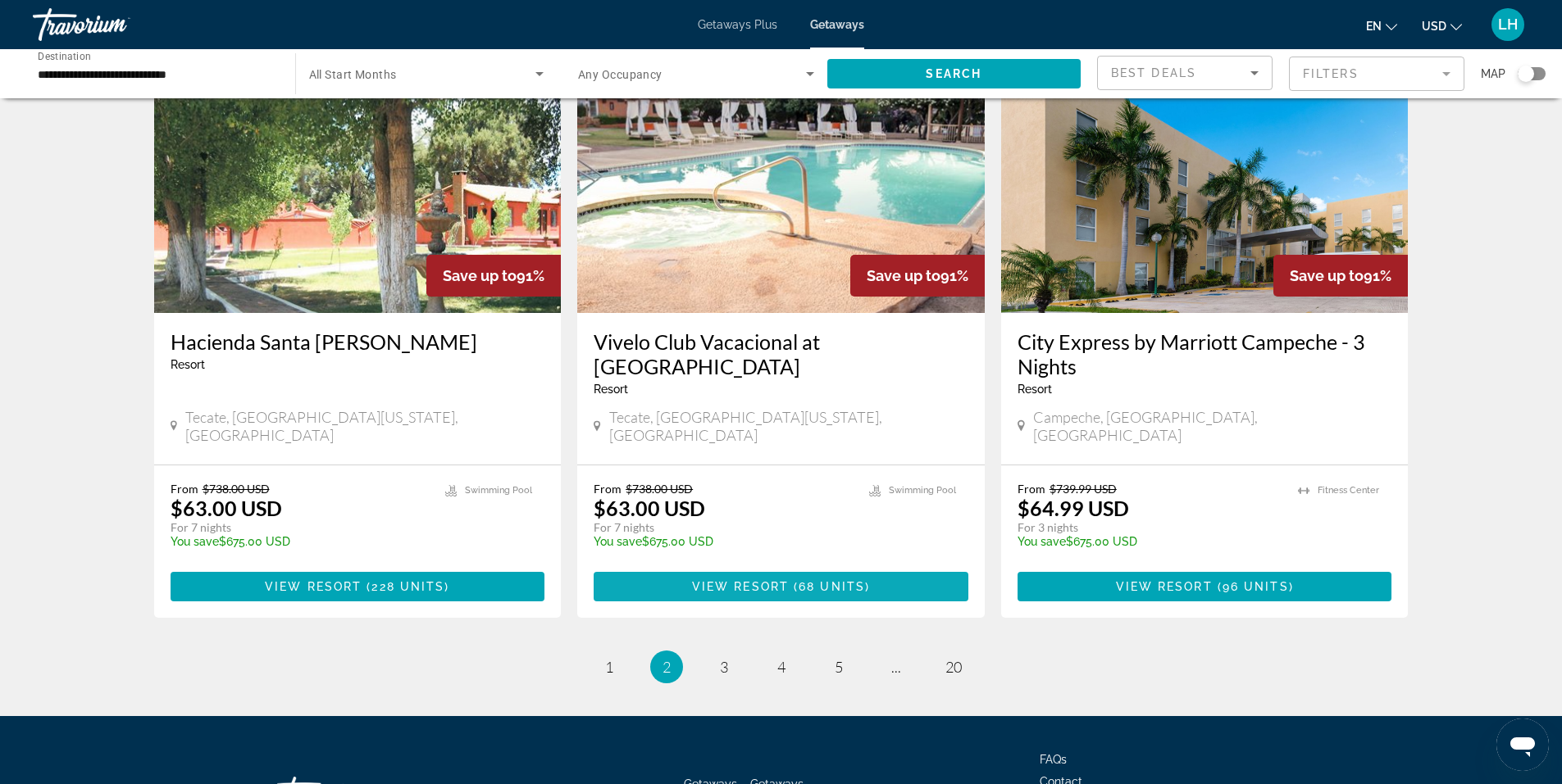
scroll to position [1941, 0]
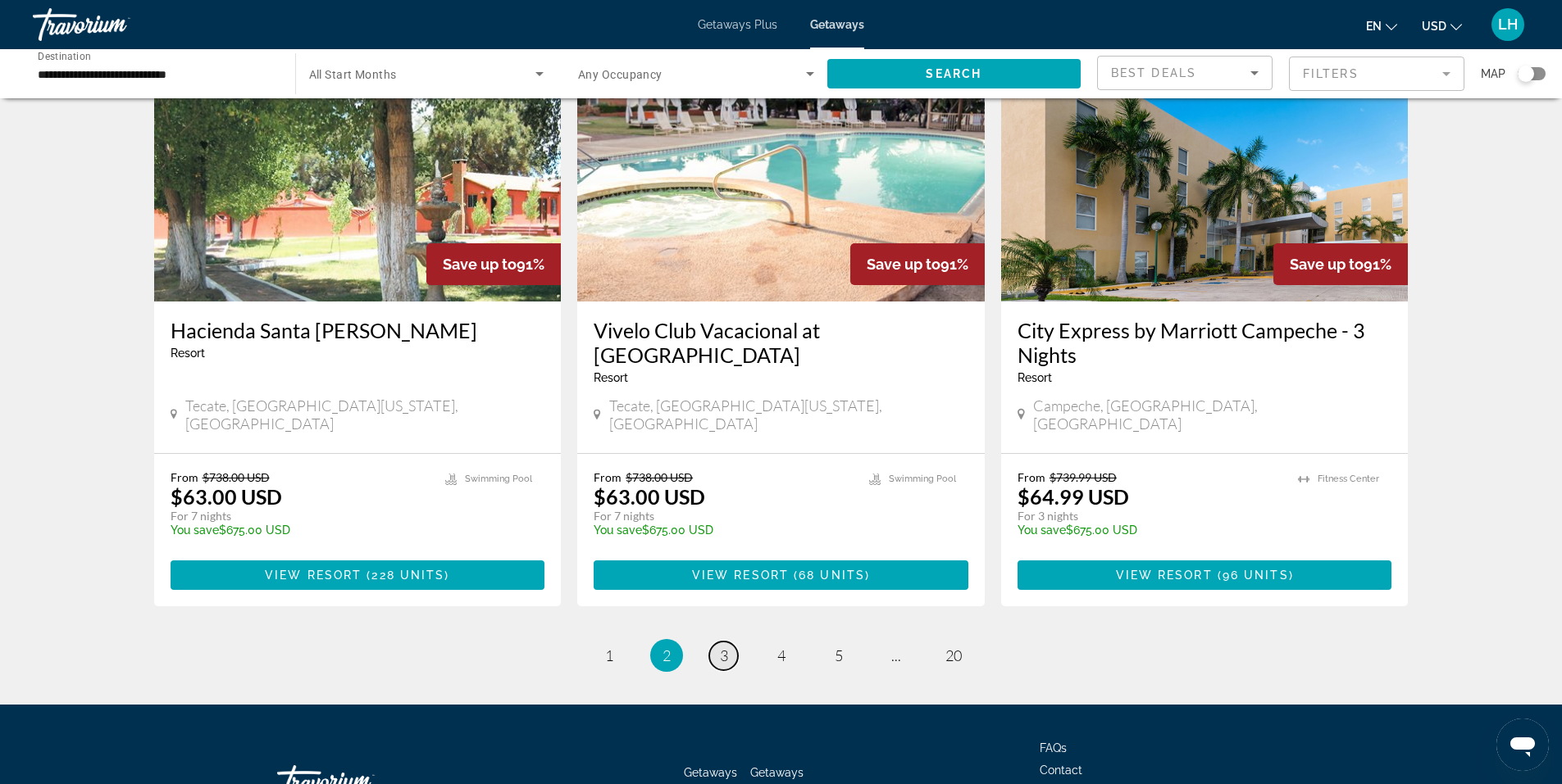
click at [723, 642] on link "page 3" at bounding box center [724, 656] width 29 height 29
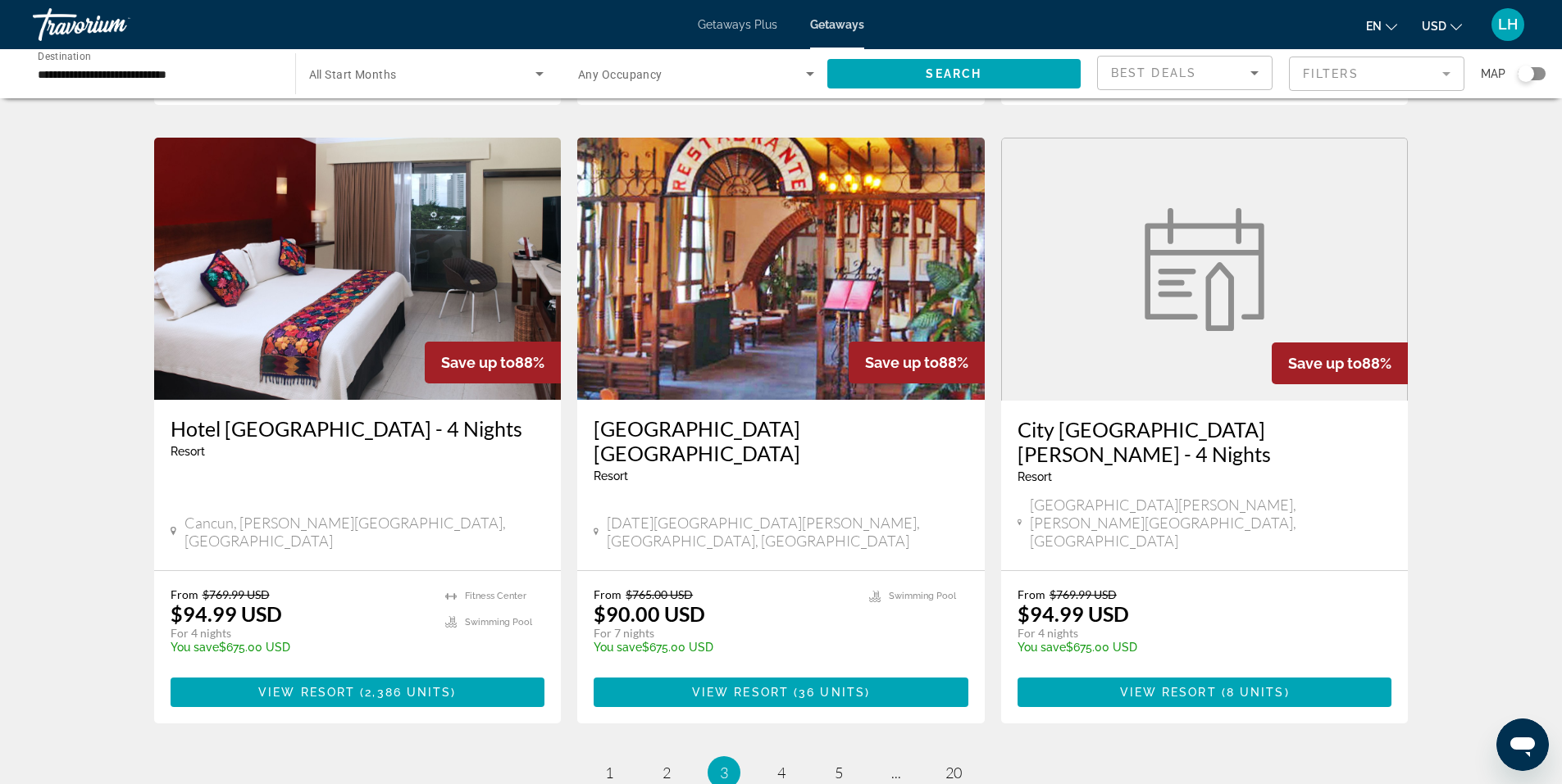
scroll to position [1917, 0]
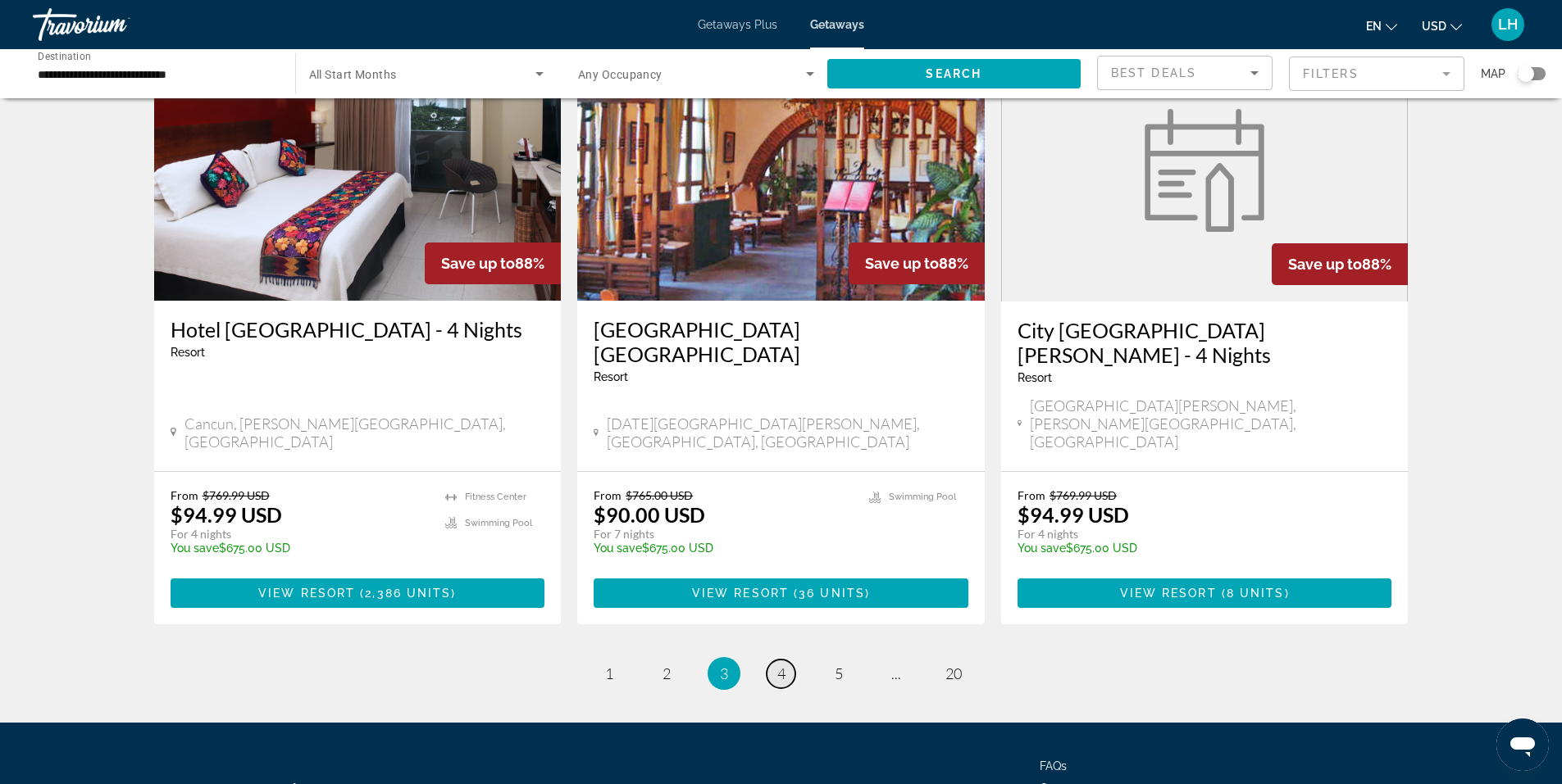
click at [786, 660] on link "page 4" at bounding box center [781, 674] width 29 height 29
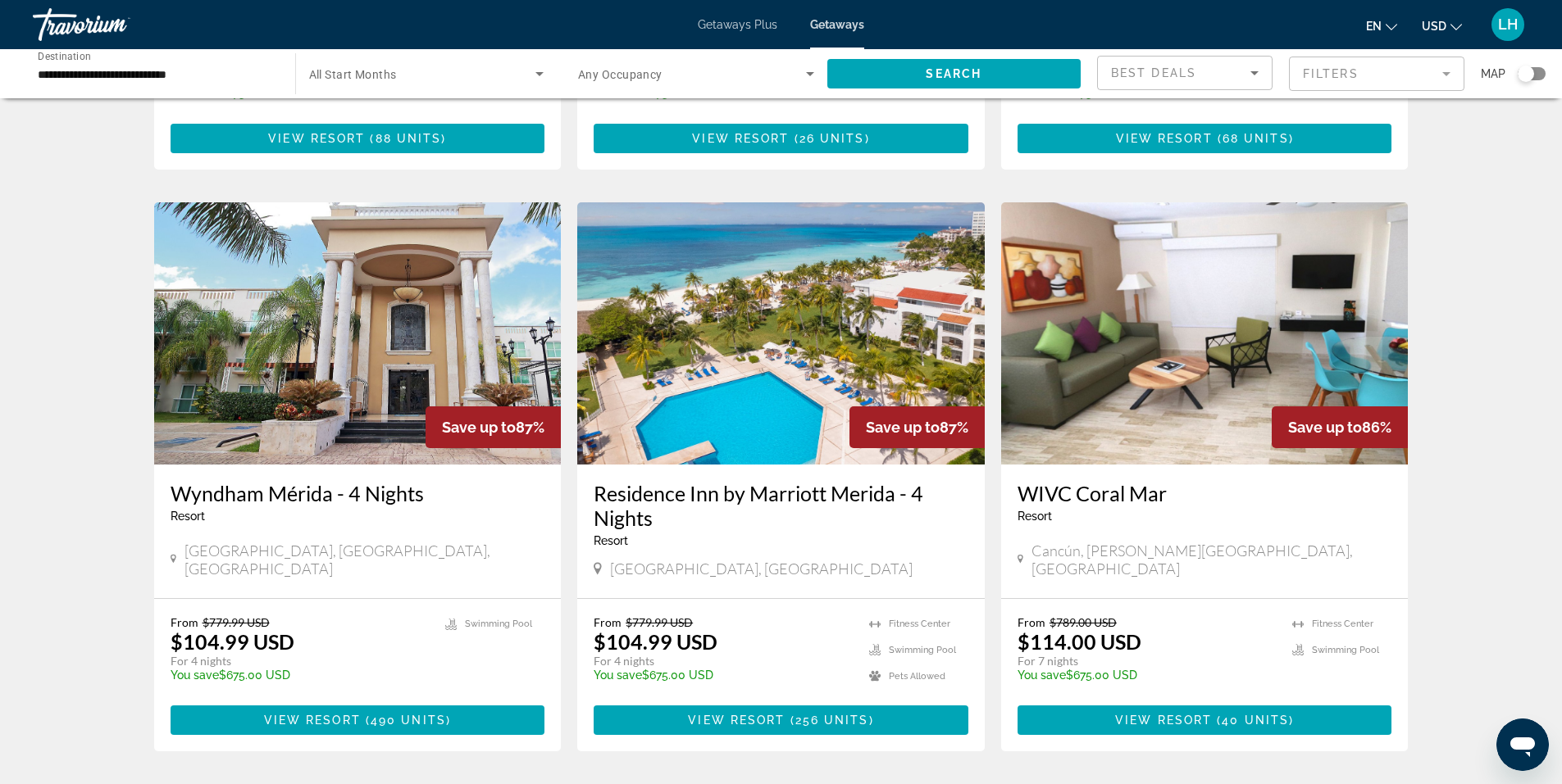
scroll to position [574, 0]
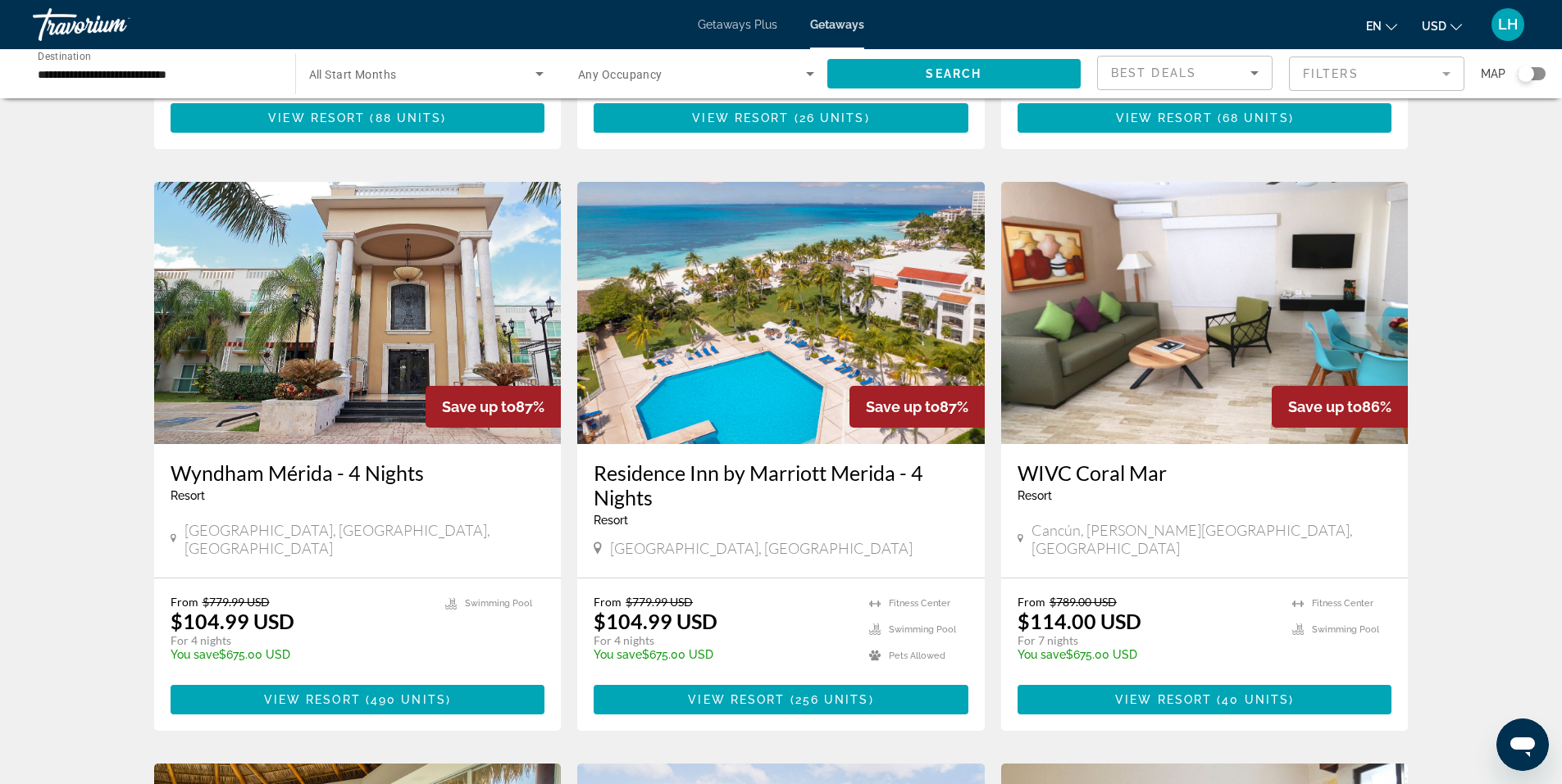
click at [771, 373] on img "Main content" at bounding box center [781, 313] width 407 height 263
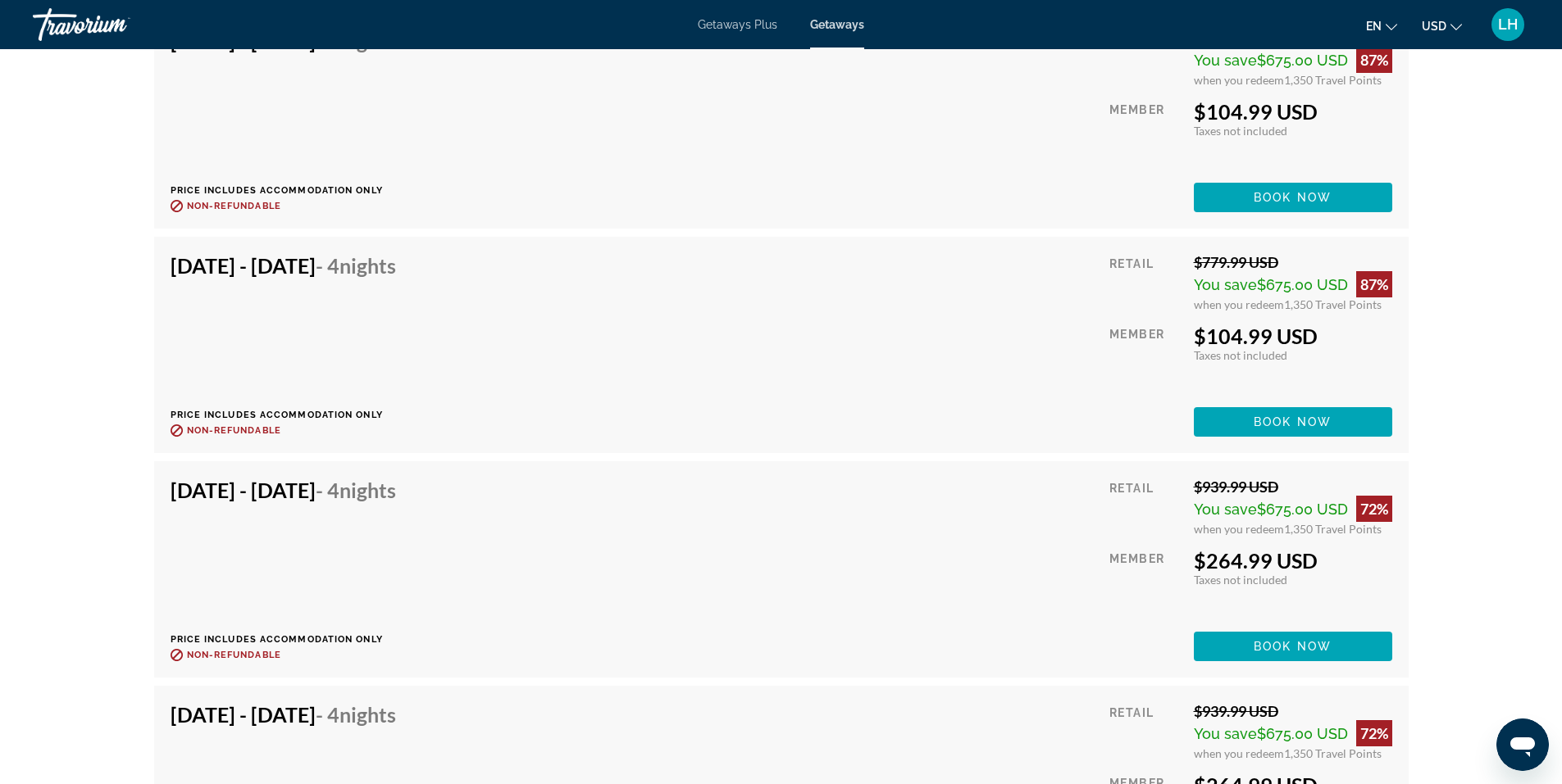
scroll to position [16966, 0]
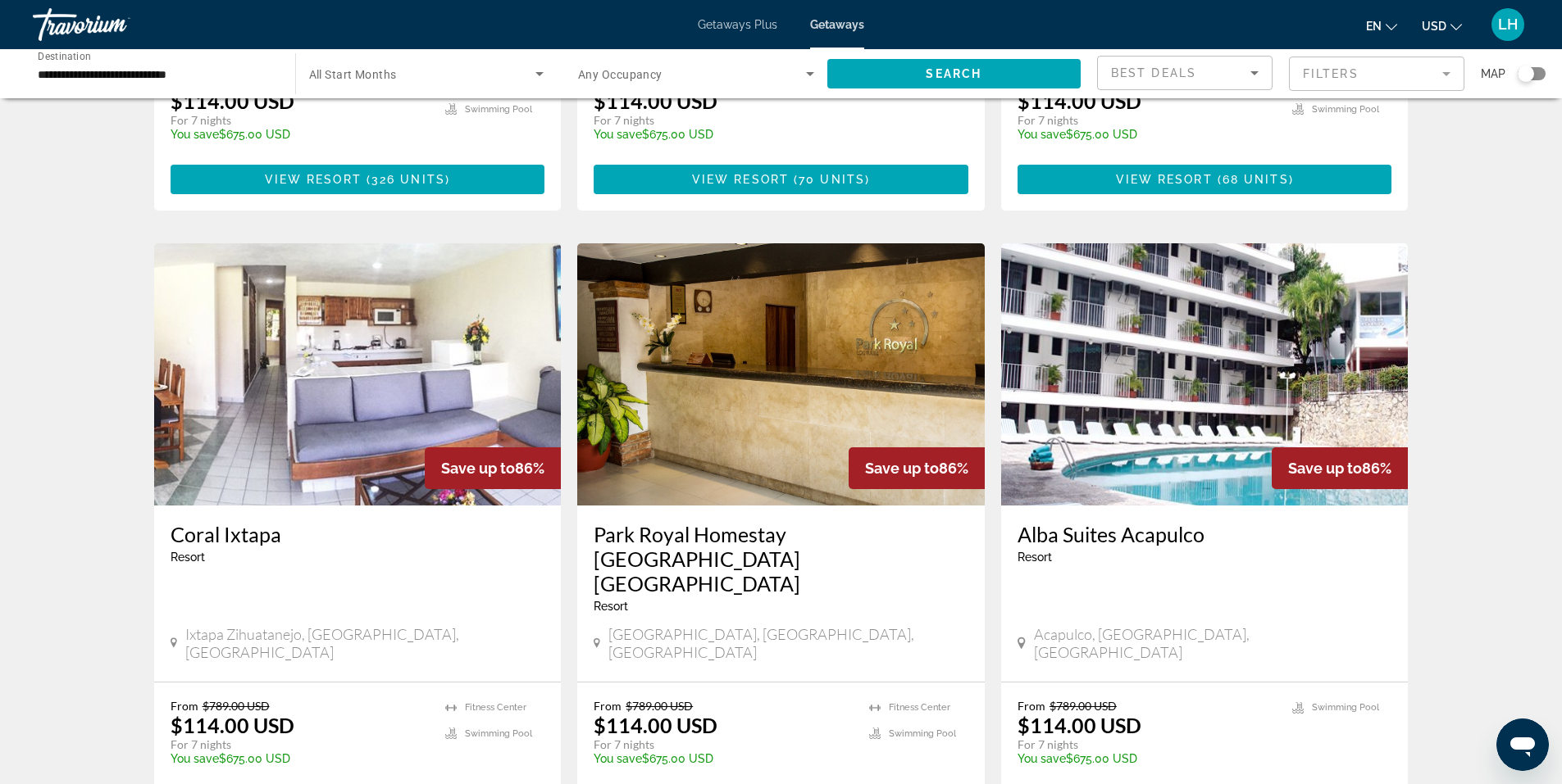
scroll to position [1721, 0]
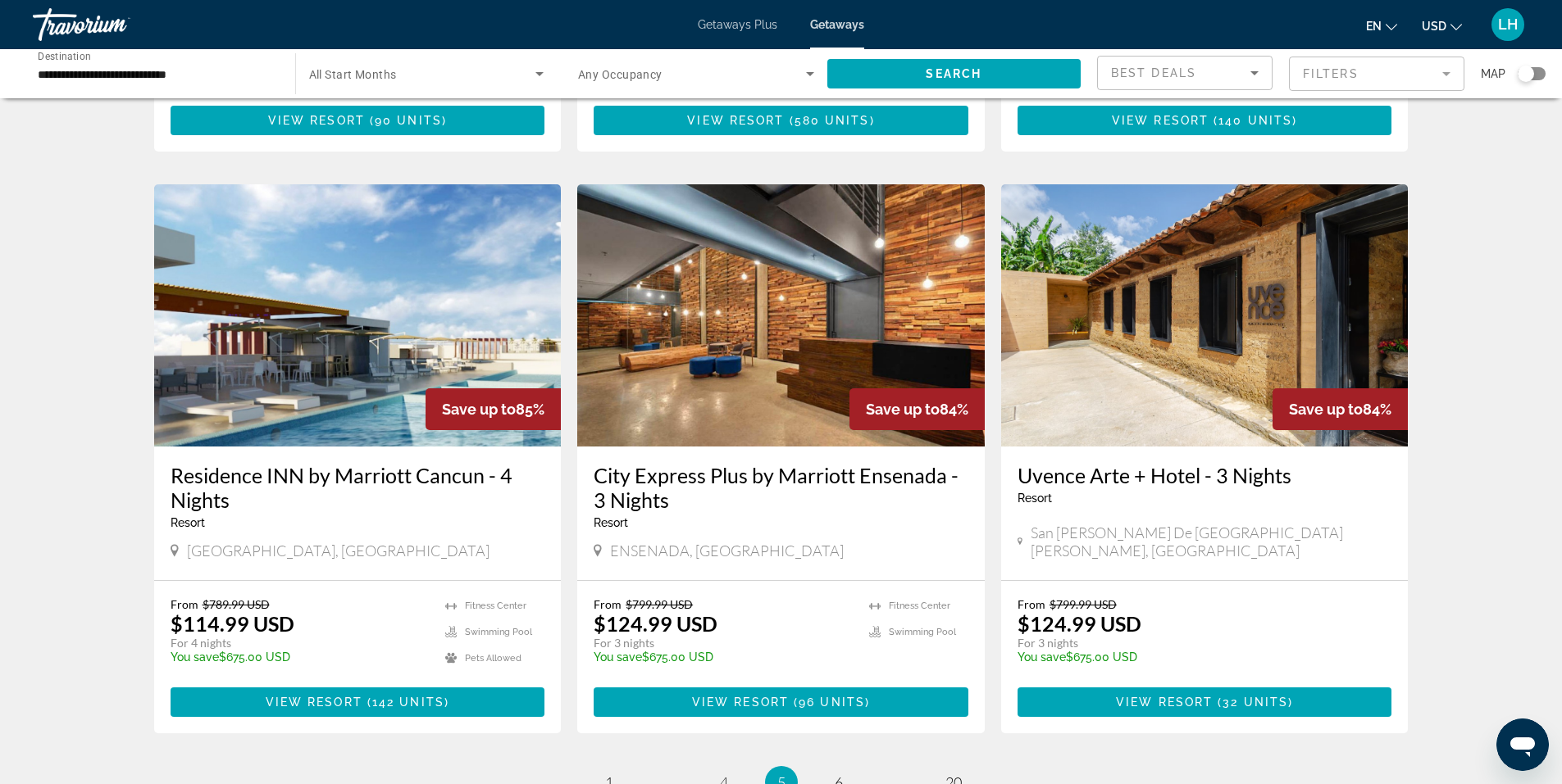
scroll to position [1885, 0]
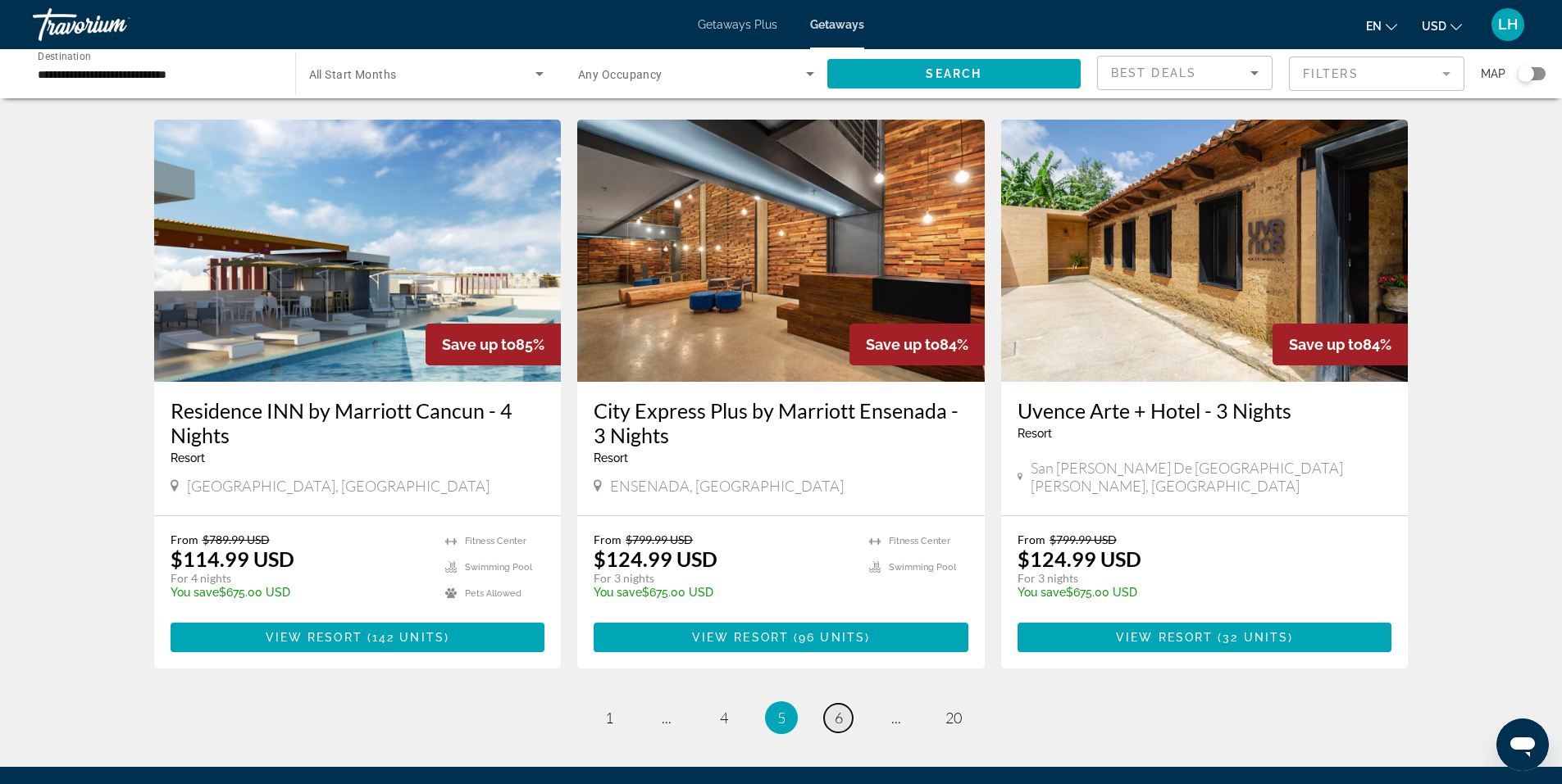
click at [838, 709] on span "6" at bounding box center [838, 718] width 8 height 18
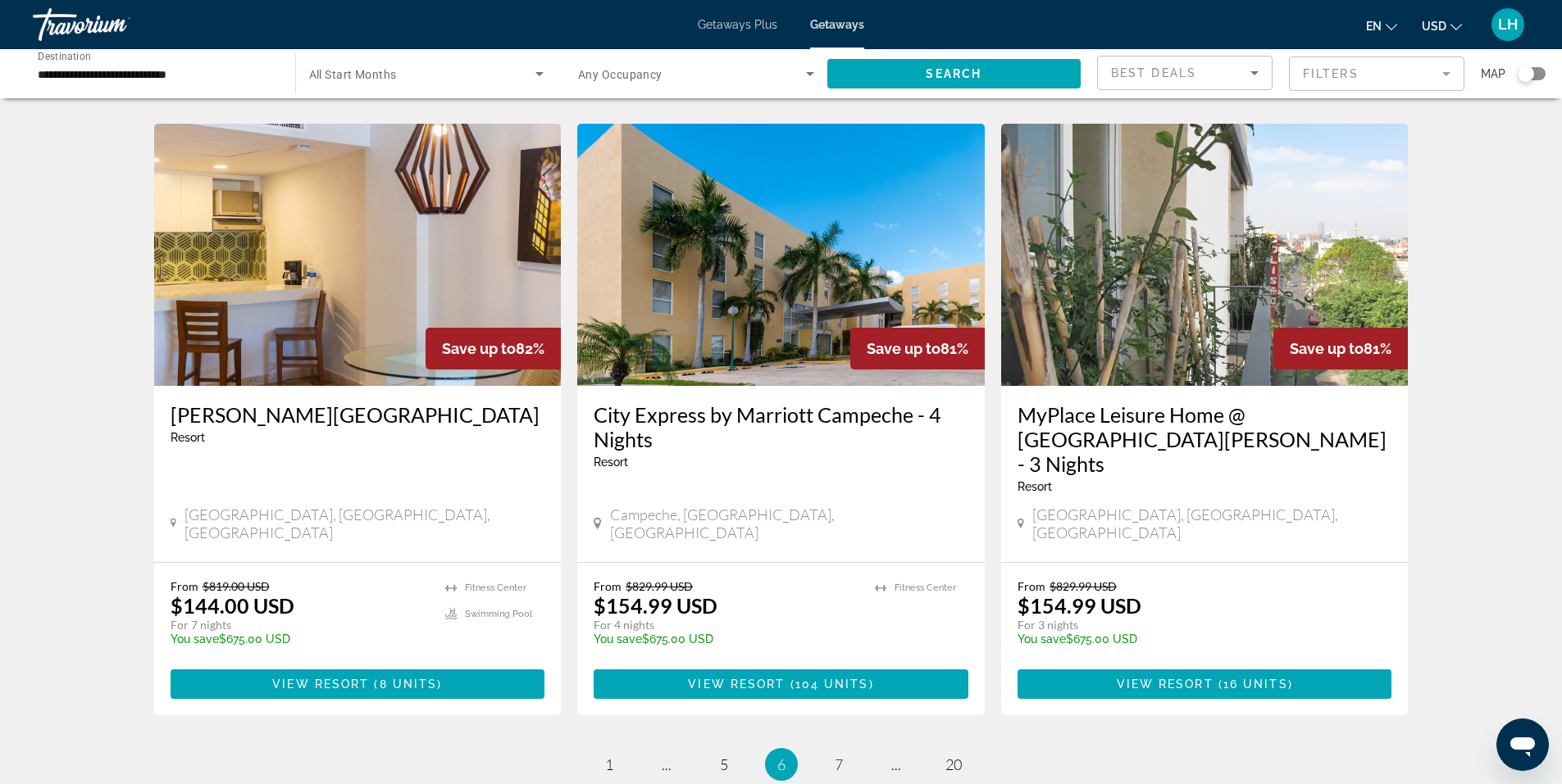
scroll to position [1885, 0]
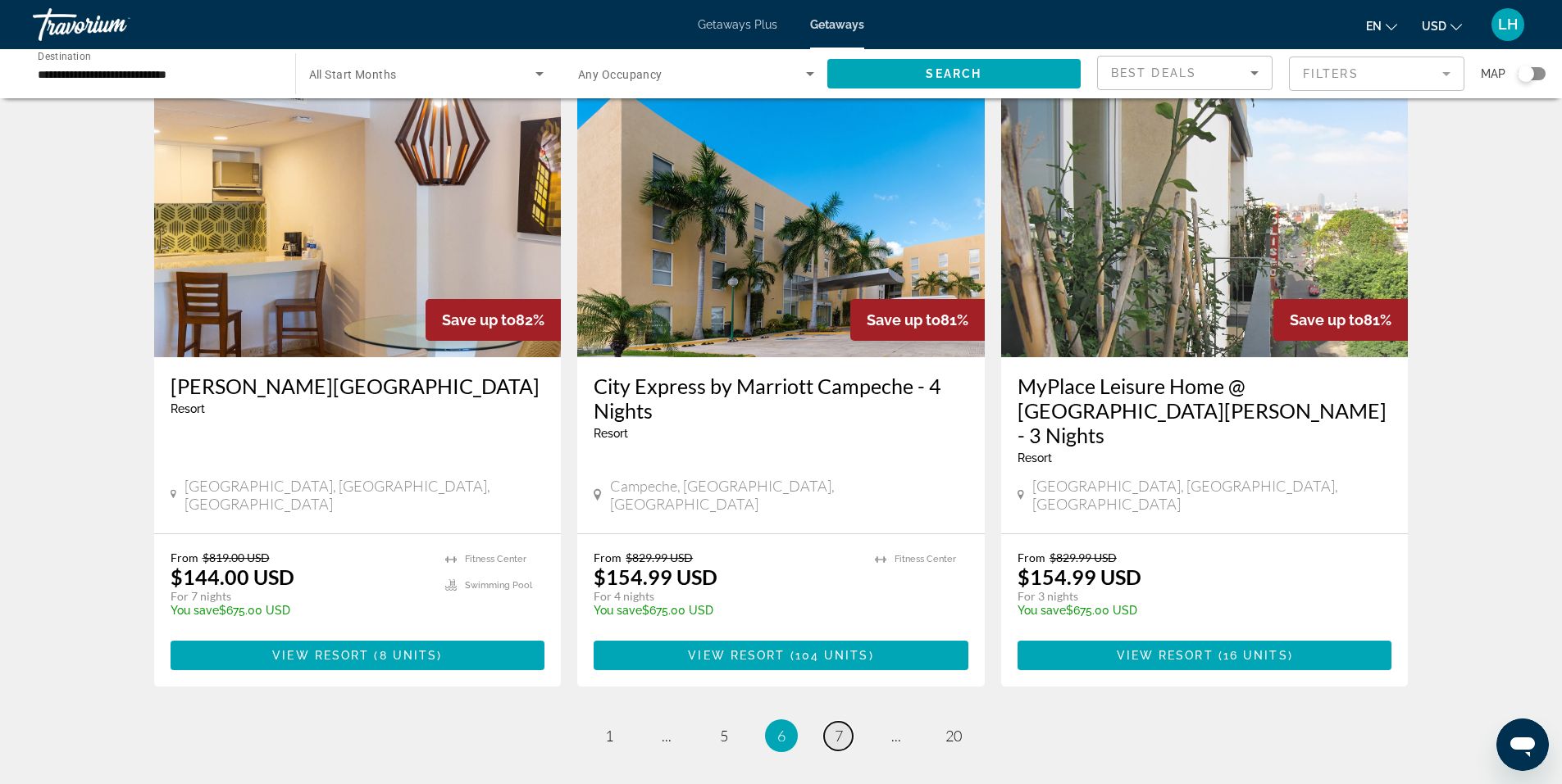
click at [841, 727] on span "7" at bounding box center [838, 736] width 8 height 18
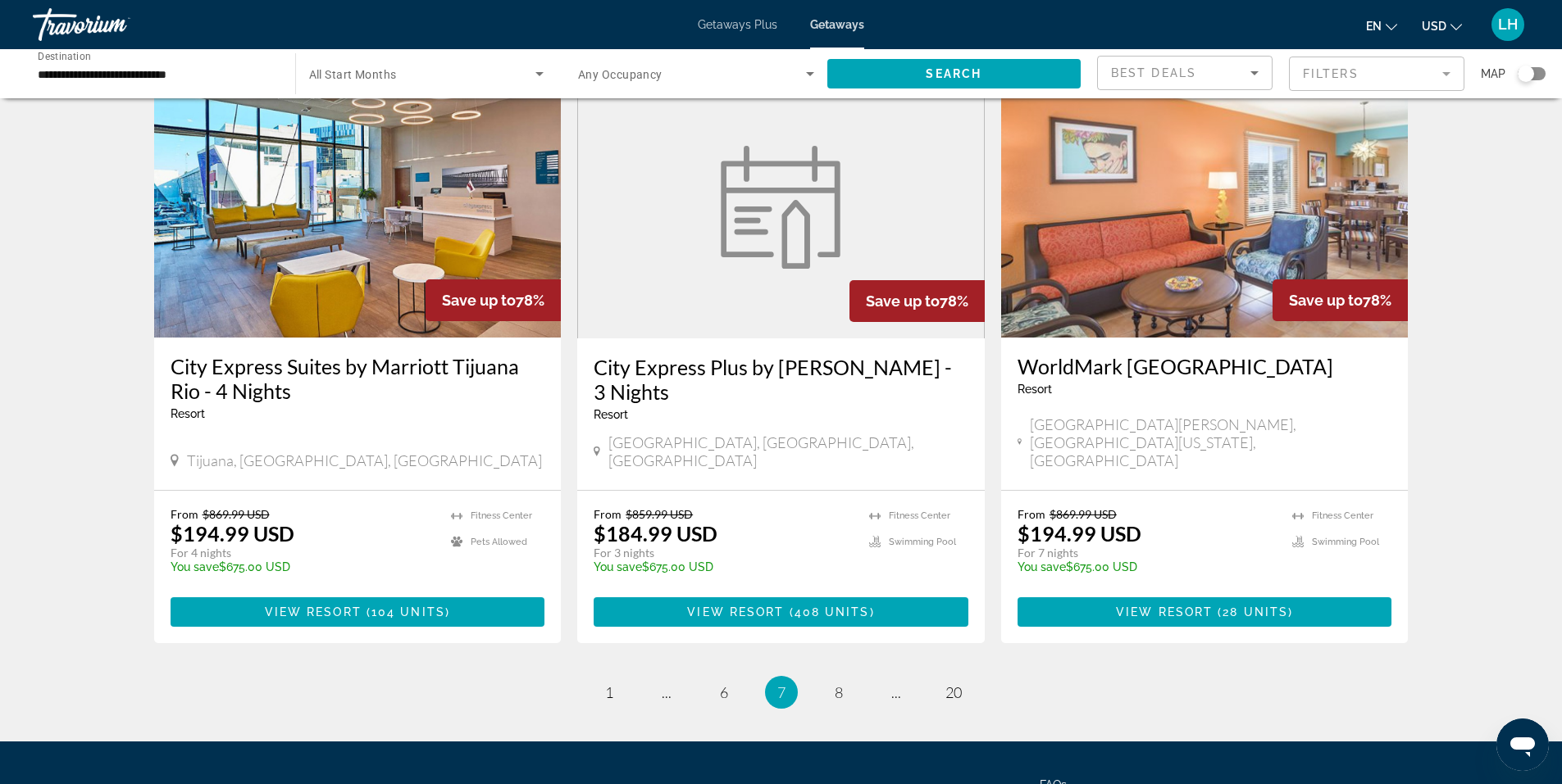
scroll to position [1967, 0]
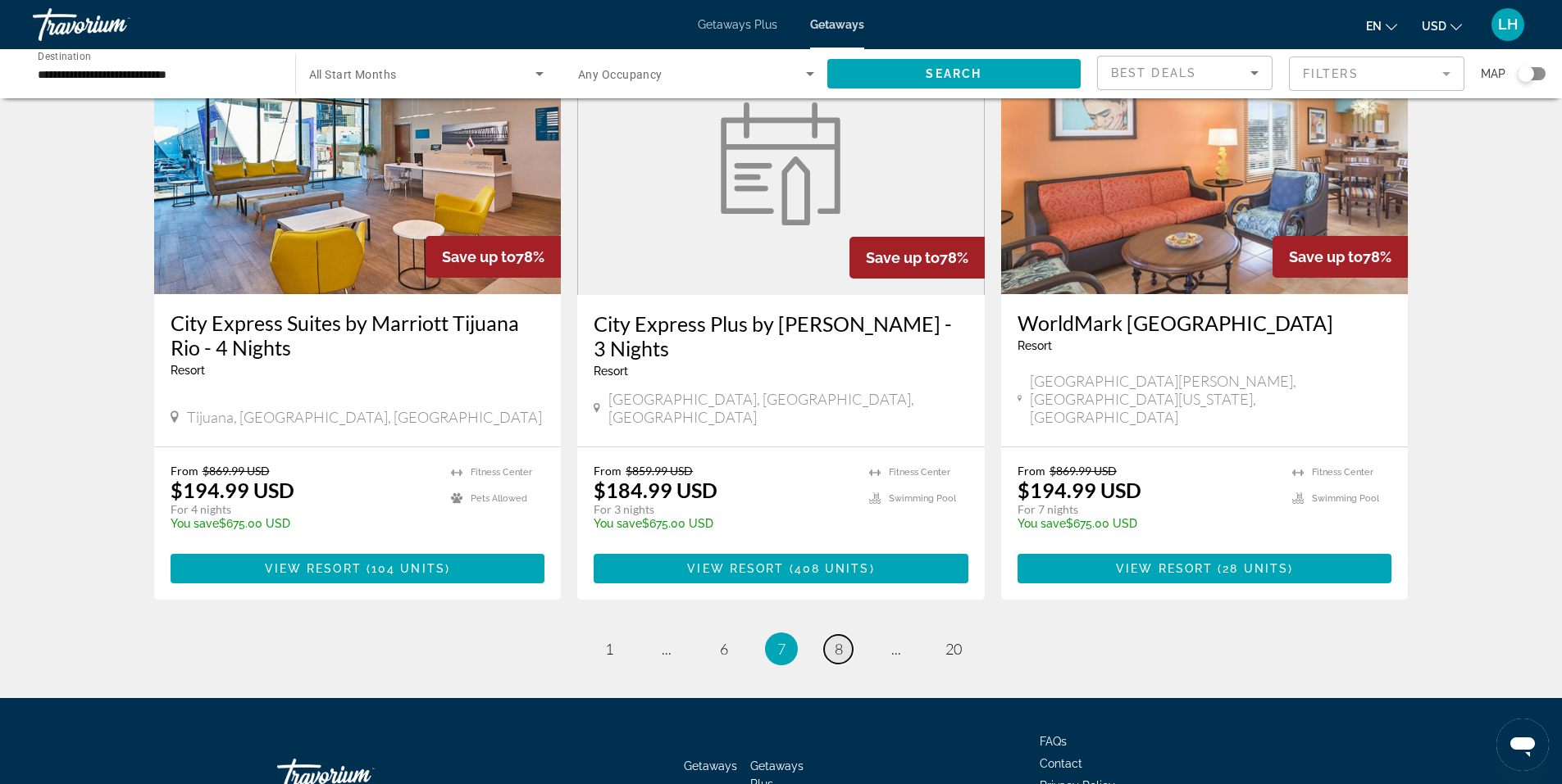
click at [835, 640] on span "8" at bounding box center [838, 649] width 8 height 18
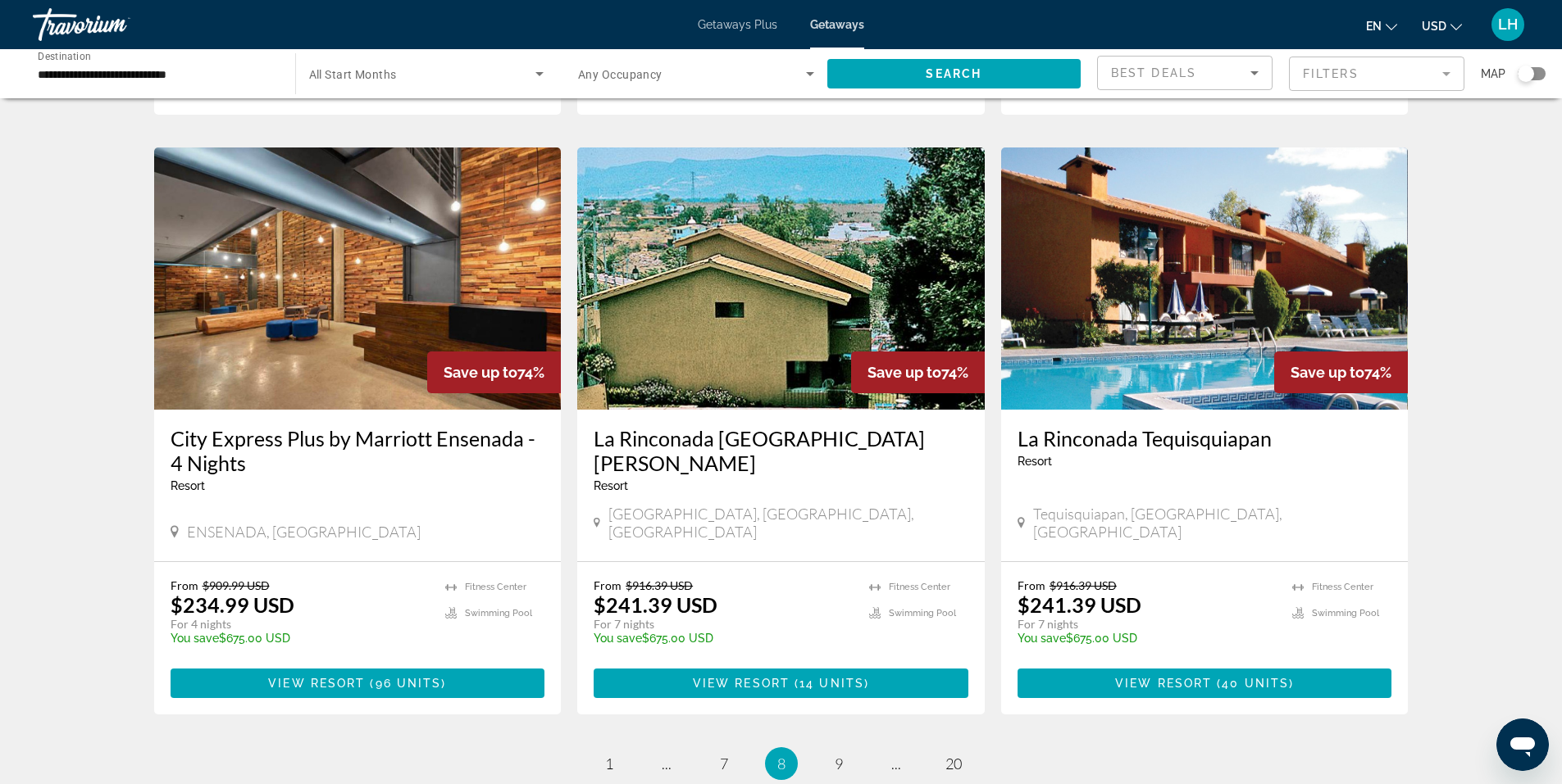
scroll to position [1803, 0]
click at [838, 754] on span "9" at bounding box center [838, 763] width 8 height 18
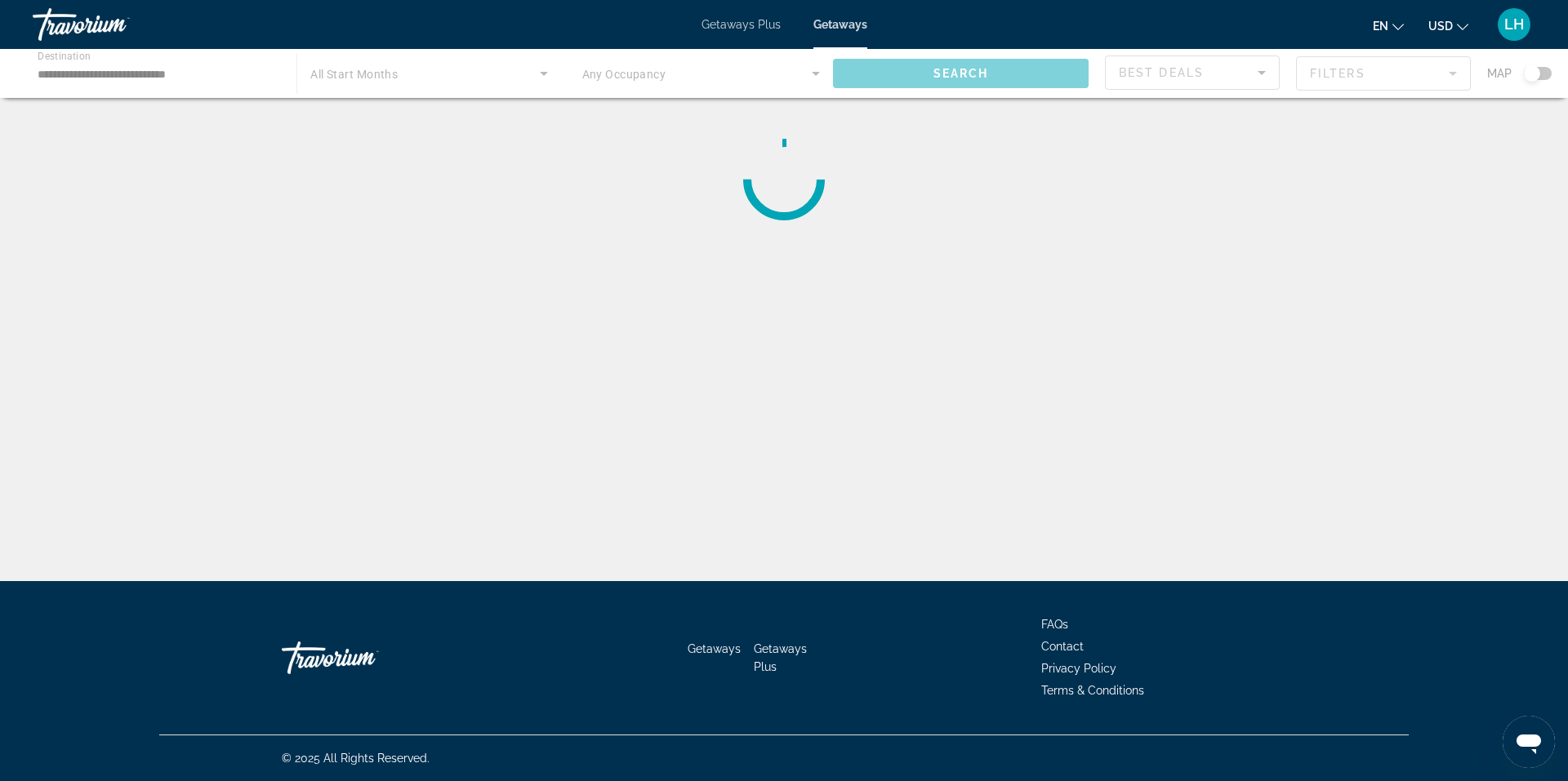
click at [835, 671] on div "Getaways Getaways Plus FAQs Contact Privacy Policy Terms & Conditions" at bounding box center [784, 658] width 1250 height 153
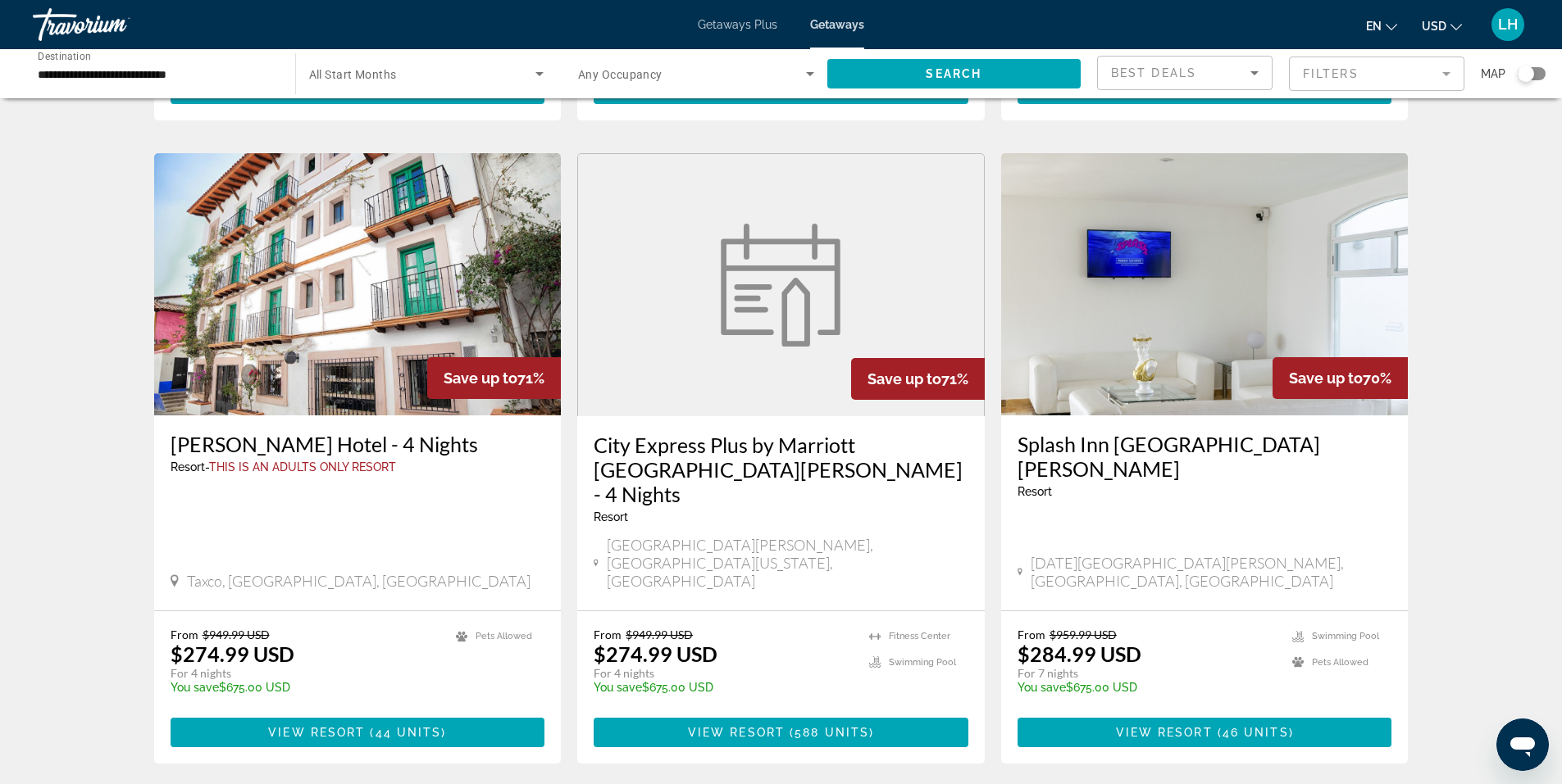
scroll to position [1885, 0]
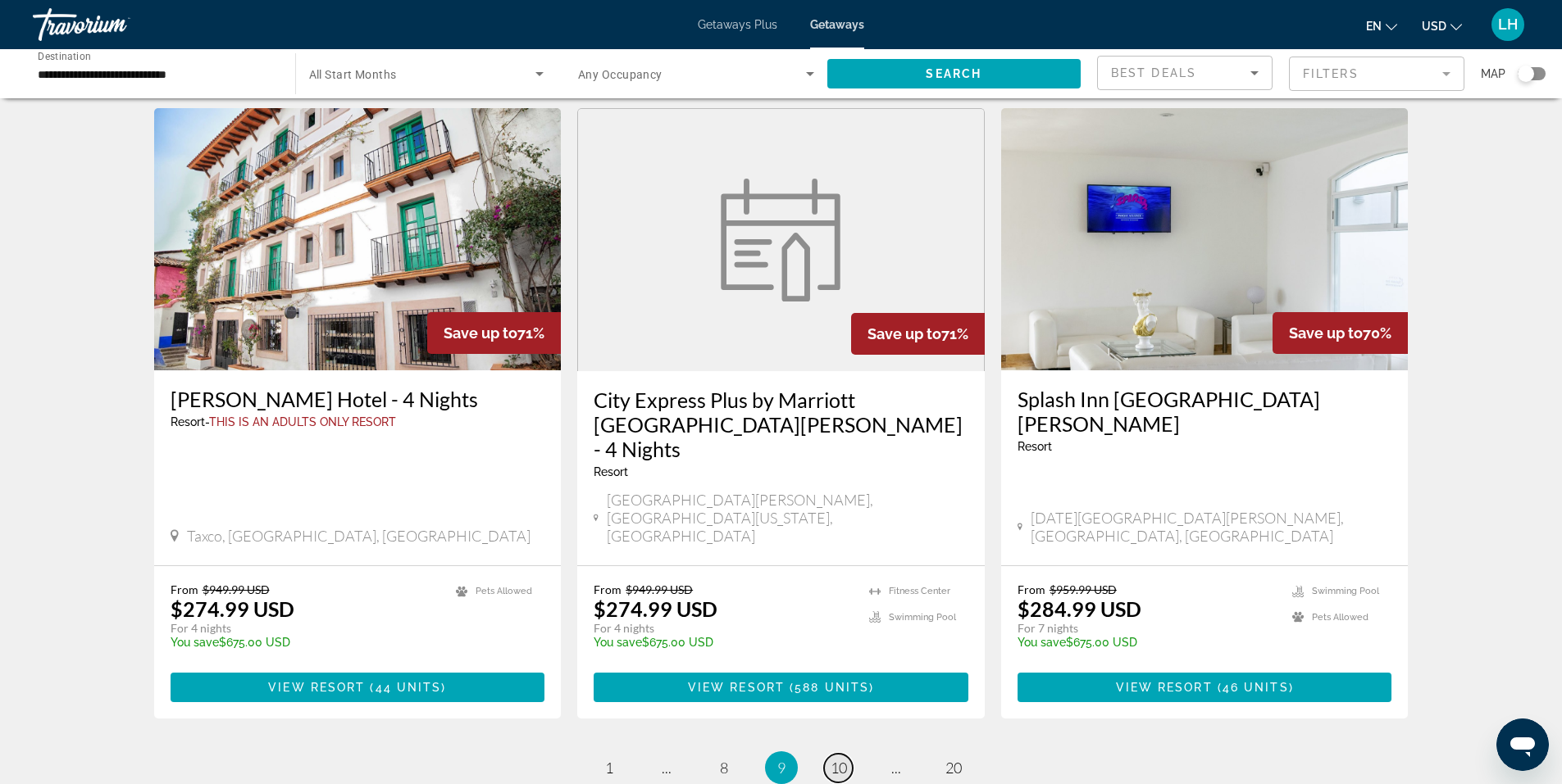
click at [840, 759] on span "10" at bounding box center [838, 768] width 16 height 18
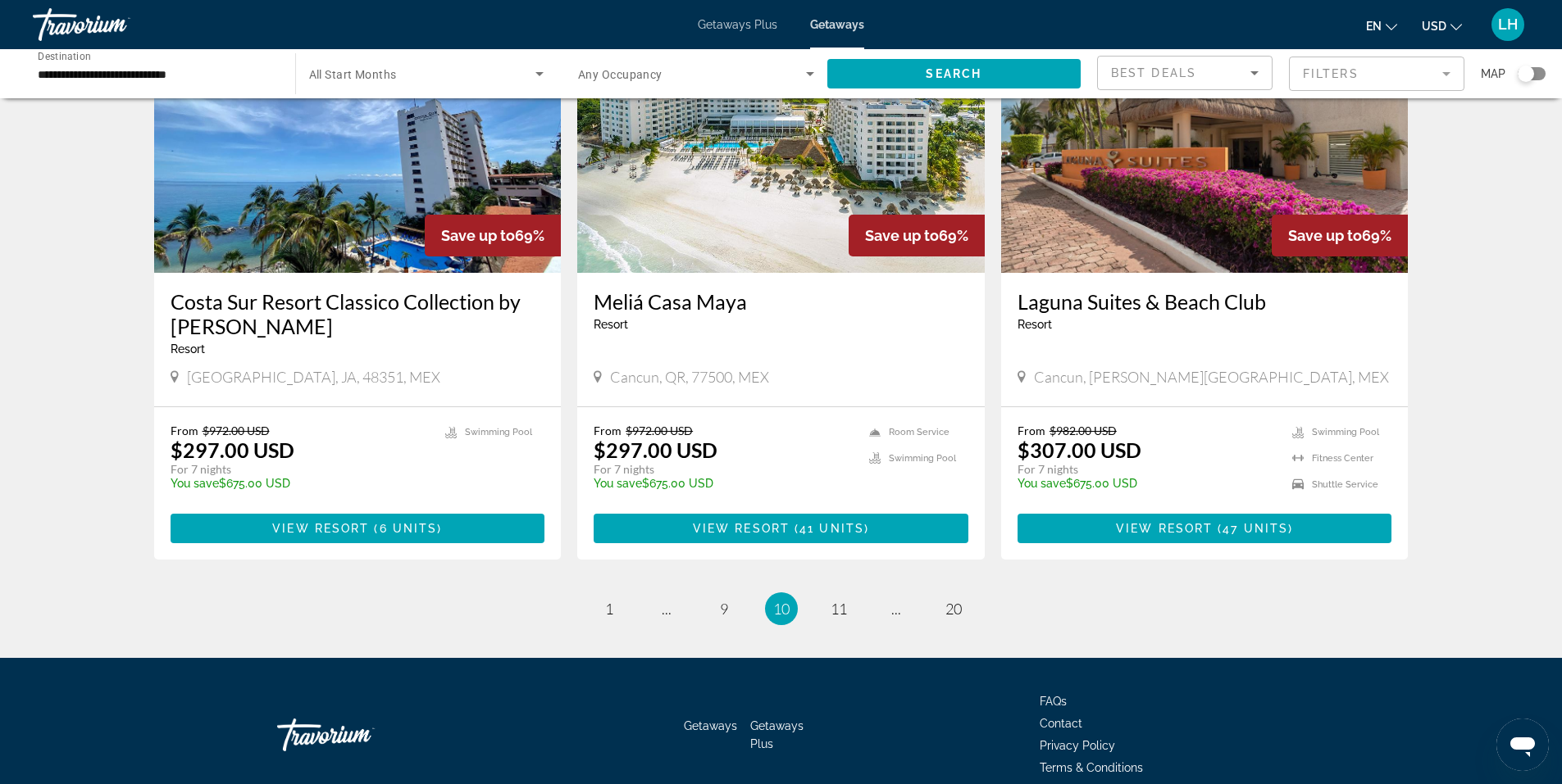
scroll to position [1885, 0]
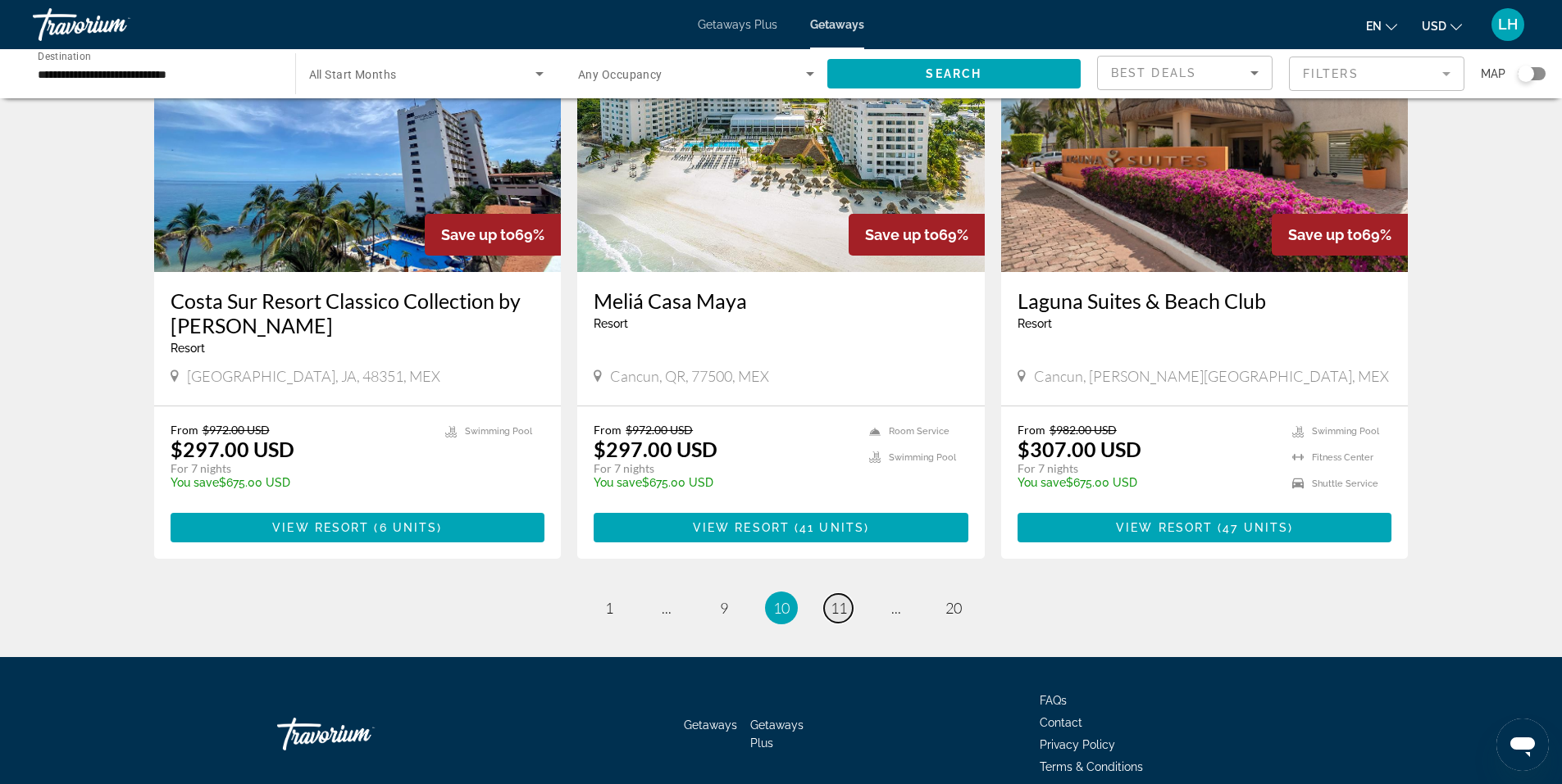
click at [836, 599] on span "11" at bounding box center [838, 608] width 16 height 18
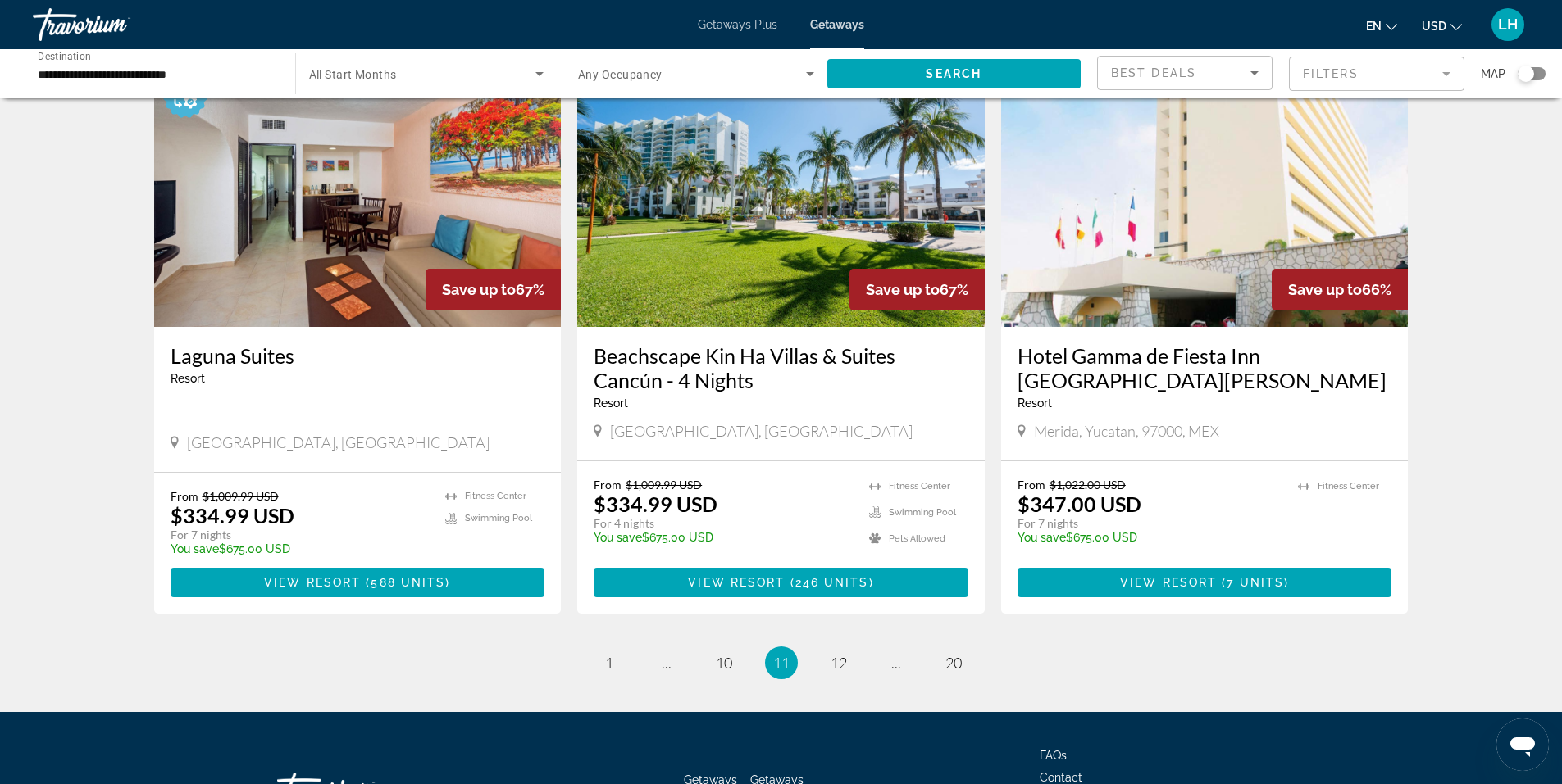
scroll to position [1885, 0]
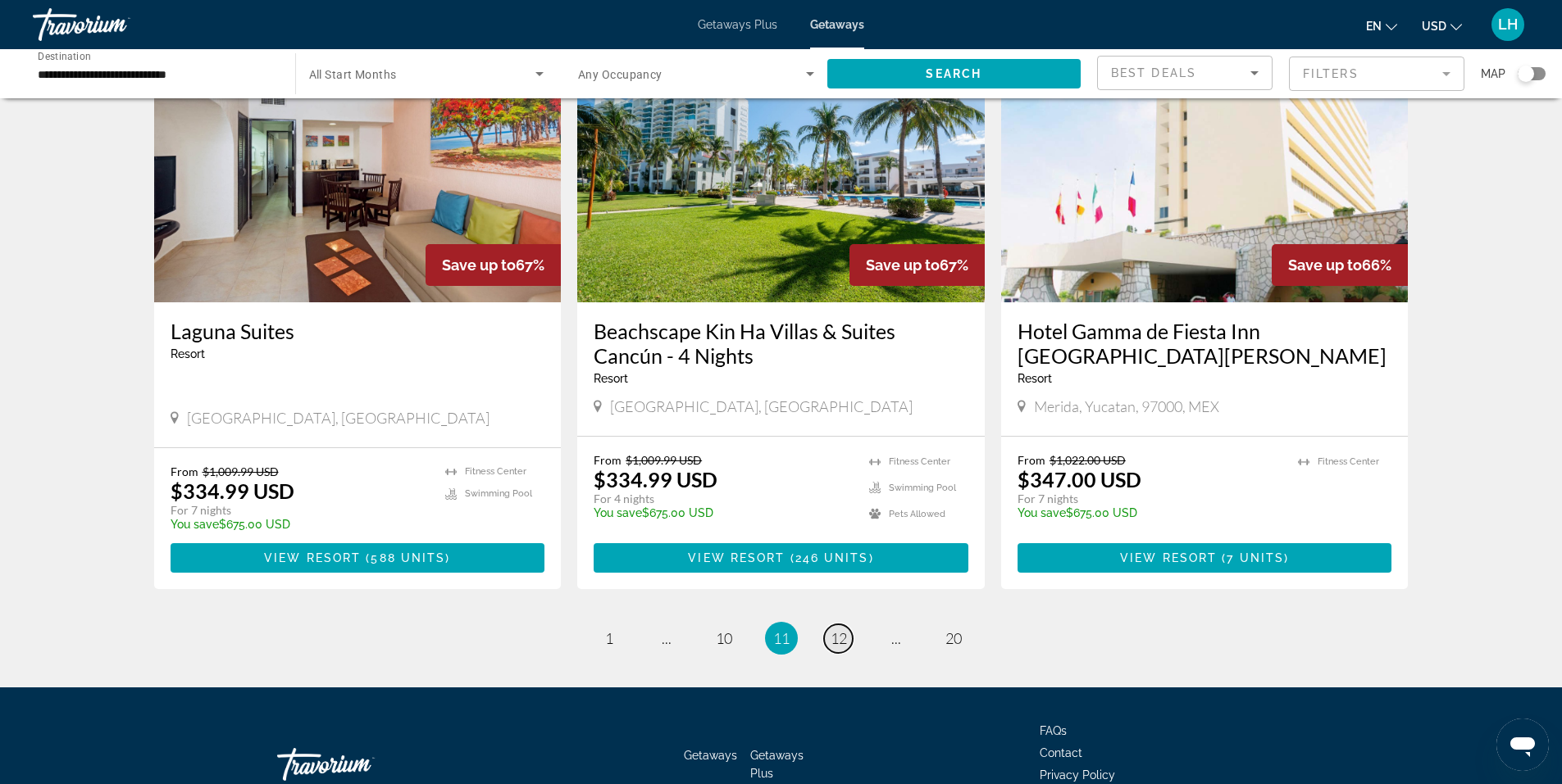
click at [842, 629] on span "12" at bounding box center [838, 638] width 16 height 18
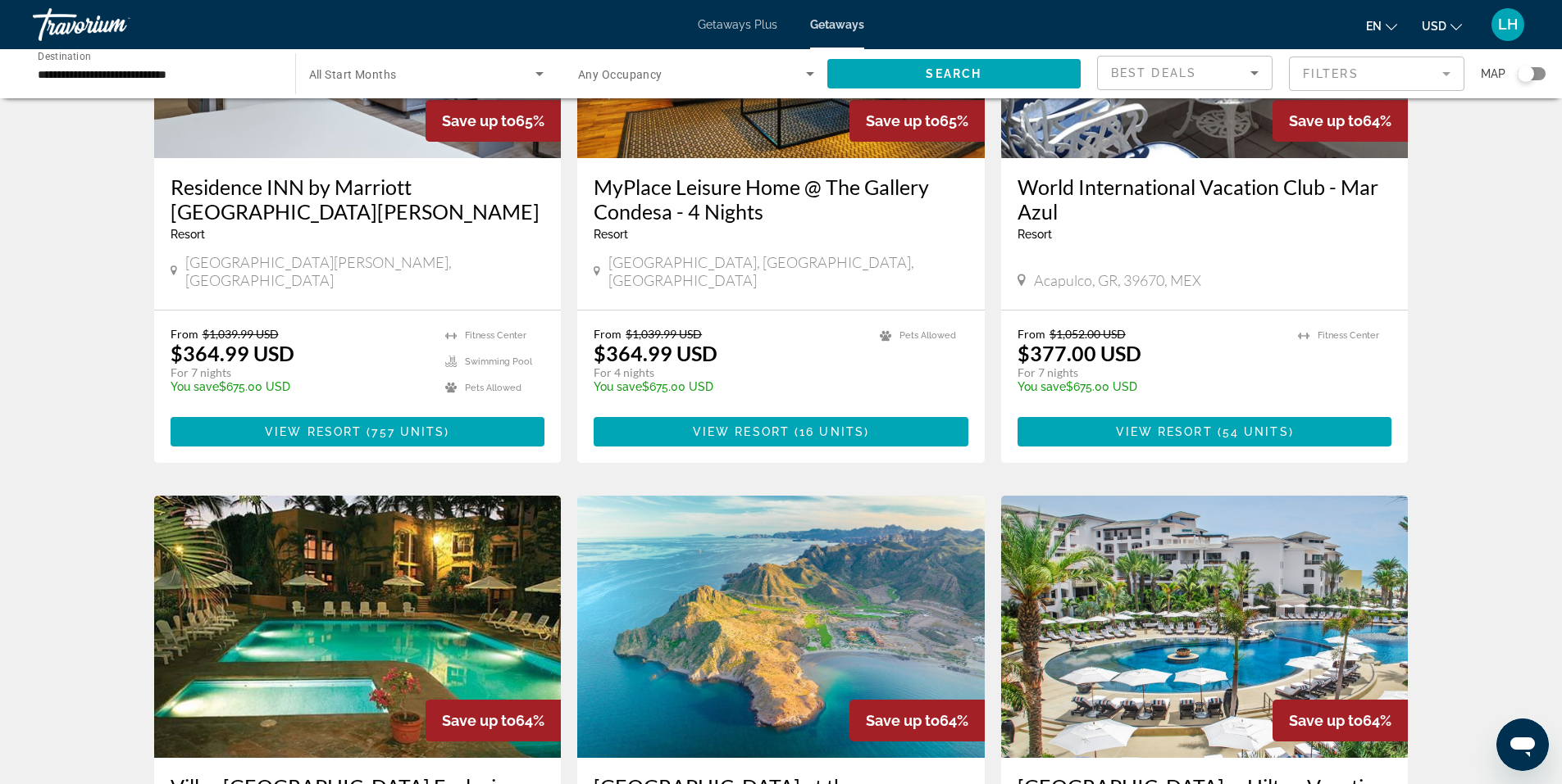
scroll to position [1640, 0]
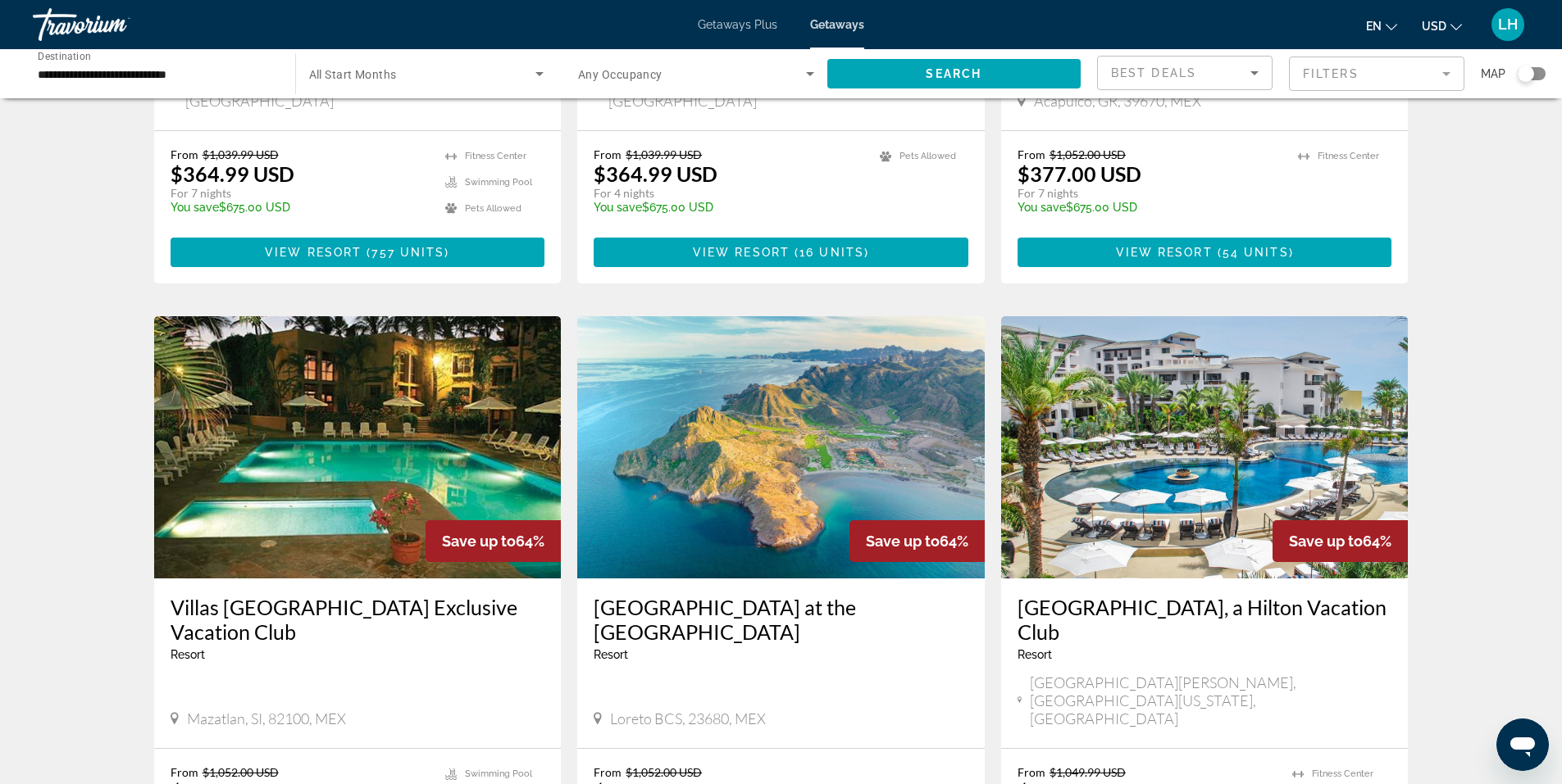
click at [1181, 460] on img "Main content" at bounding box center [1204, 447] width 407 height 263
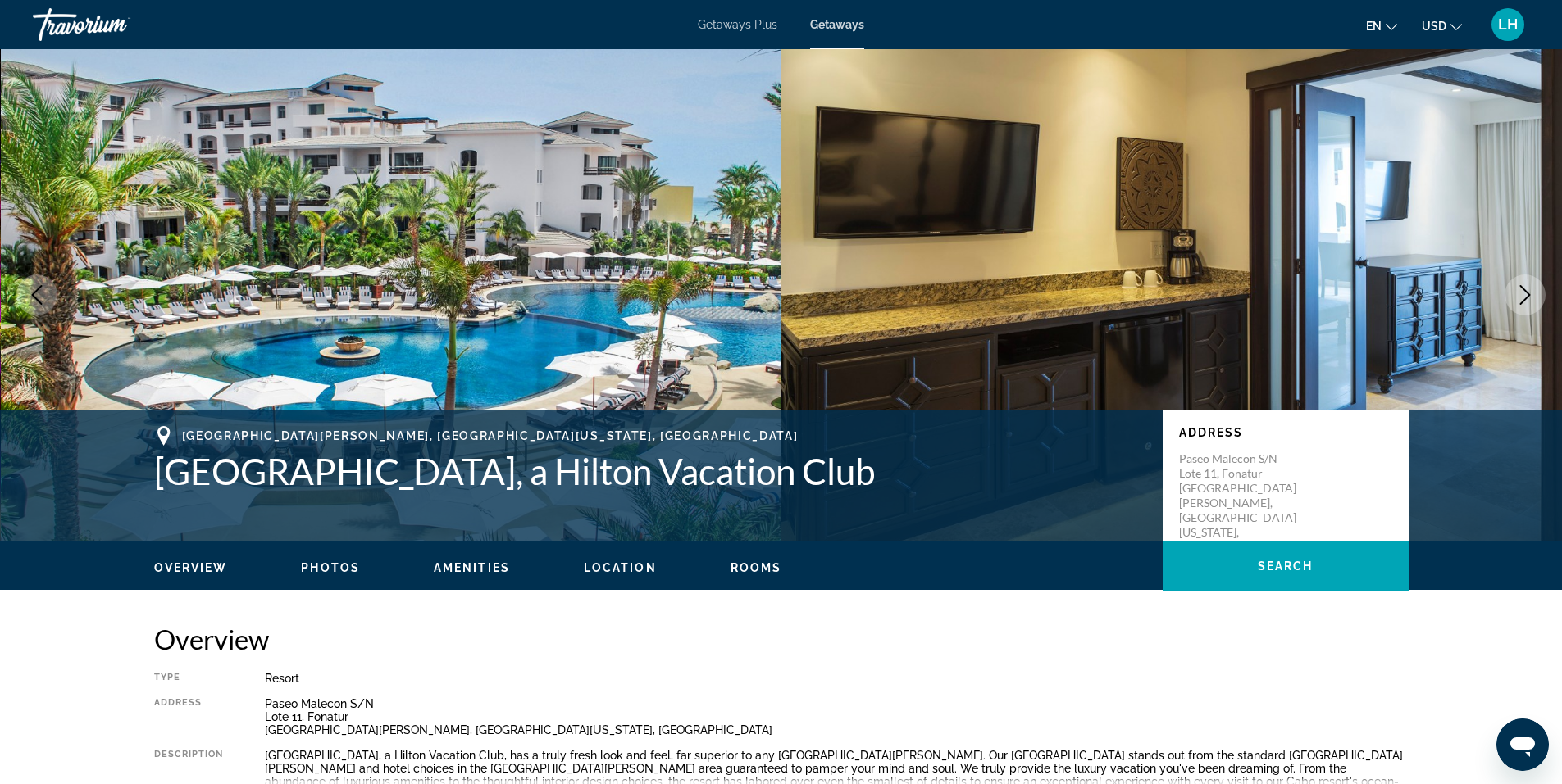
click at [1528, 294] on icon "Next image" at bounding box center [1526, 295] width 11 height 20
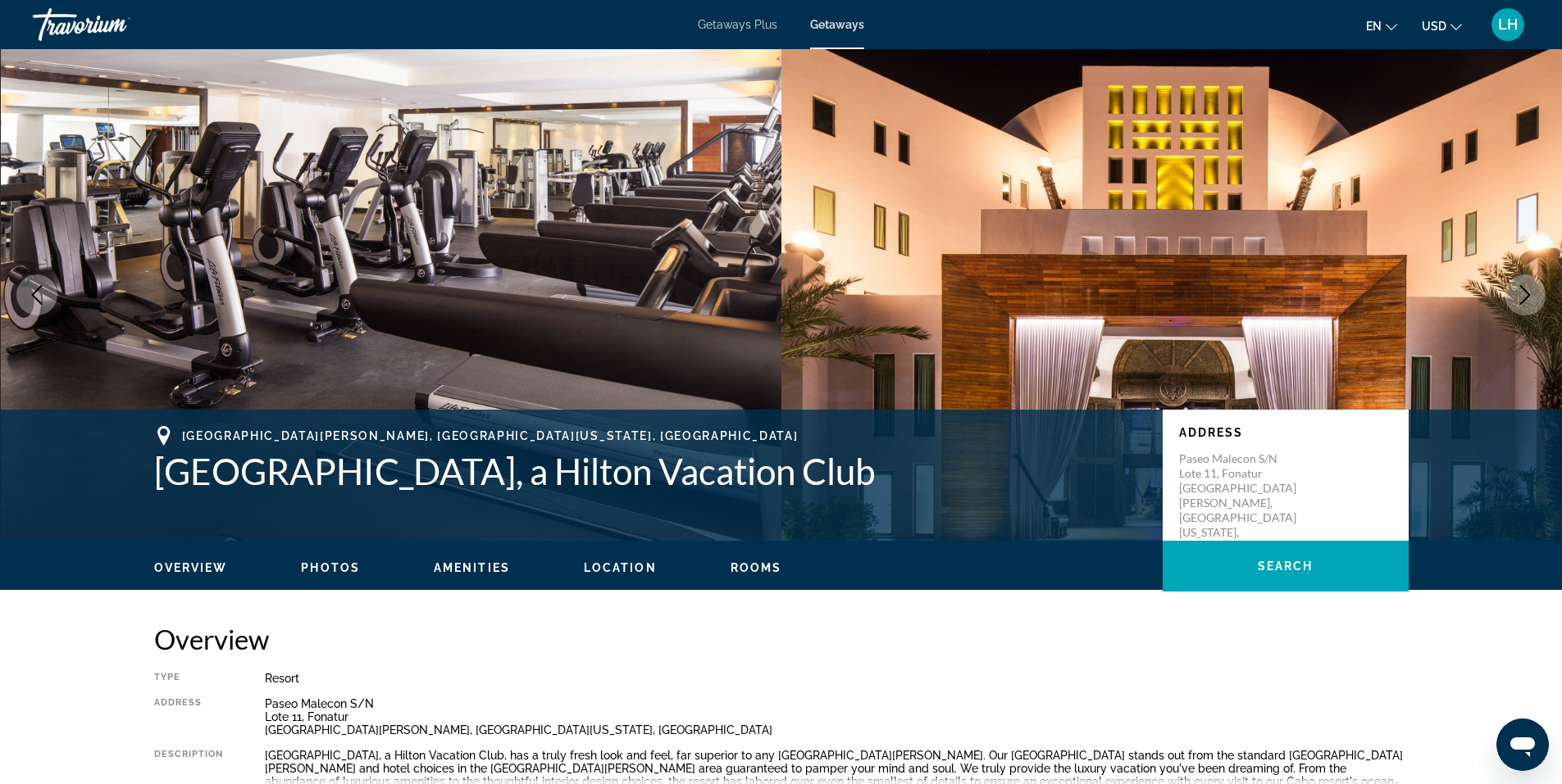
click at [1528, 294] on icon "Next image" at bounding box center [1526, 295] width 11 height 20
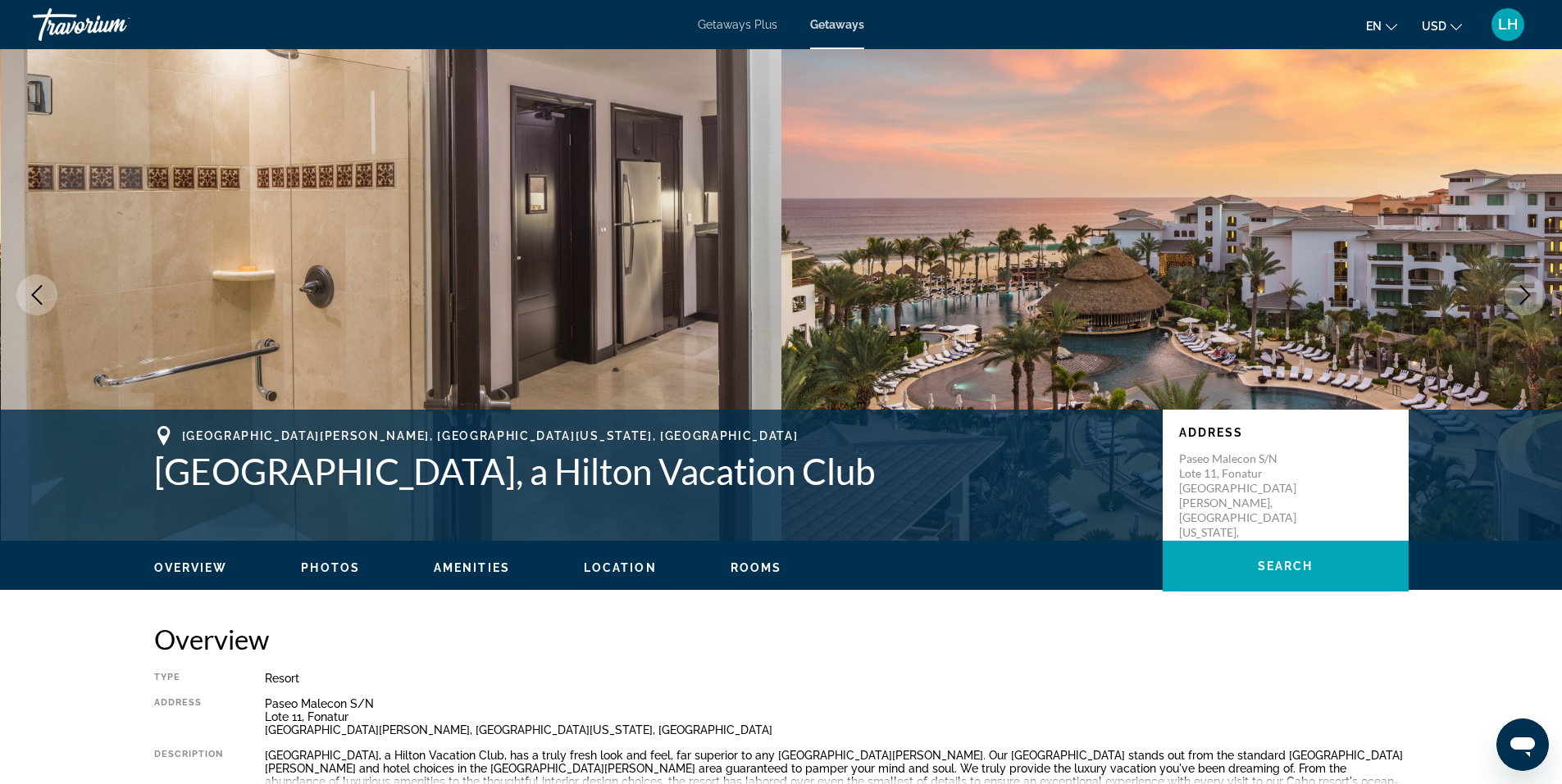
click at [1525, 294] on icon "Next image" at bounding box center [1525, 295] width 20 height 20
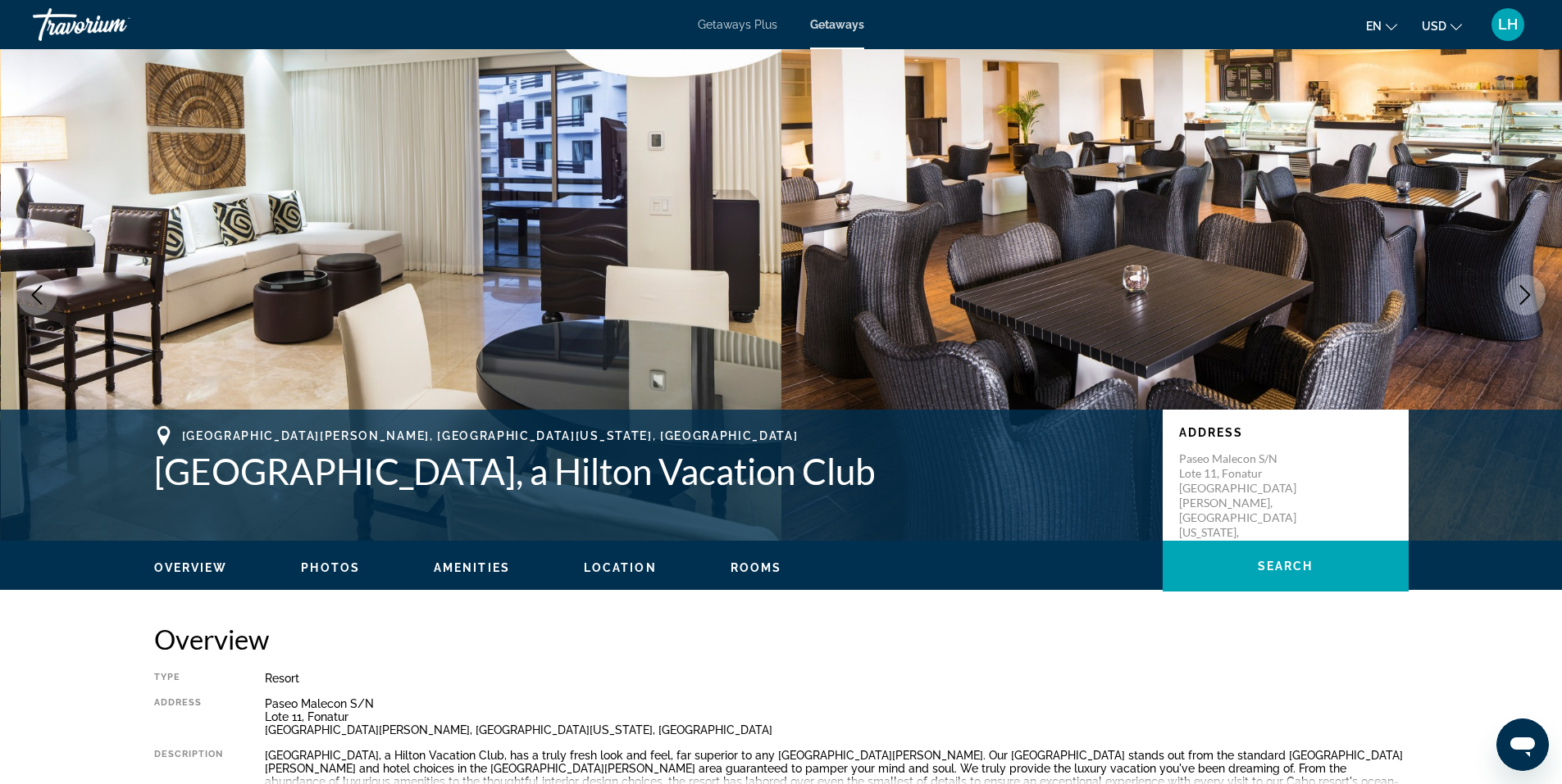
click at [1525, 294] on icon "Next image" at bounding box center [1525, 295] width 20 height 20
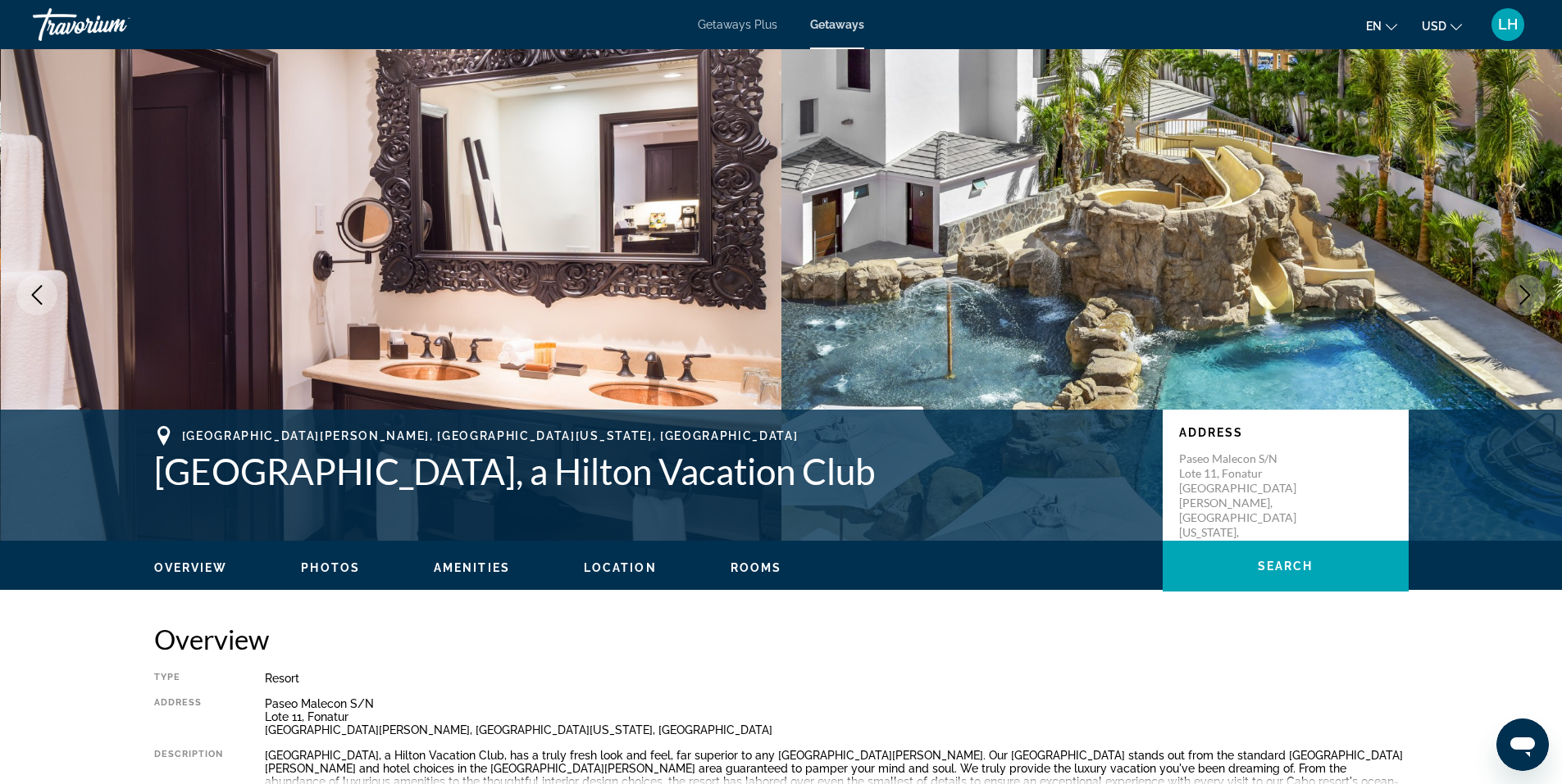
click at [1527, 294] on icon "Next image" at bounding box center [1525, 295] width 20 height 20
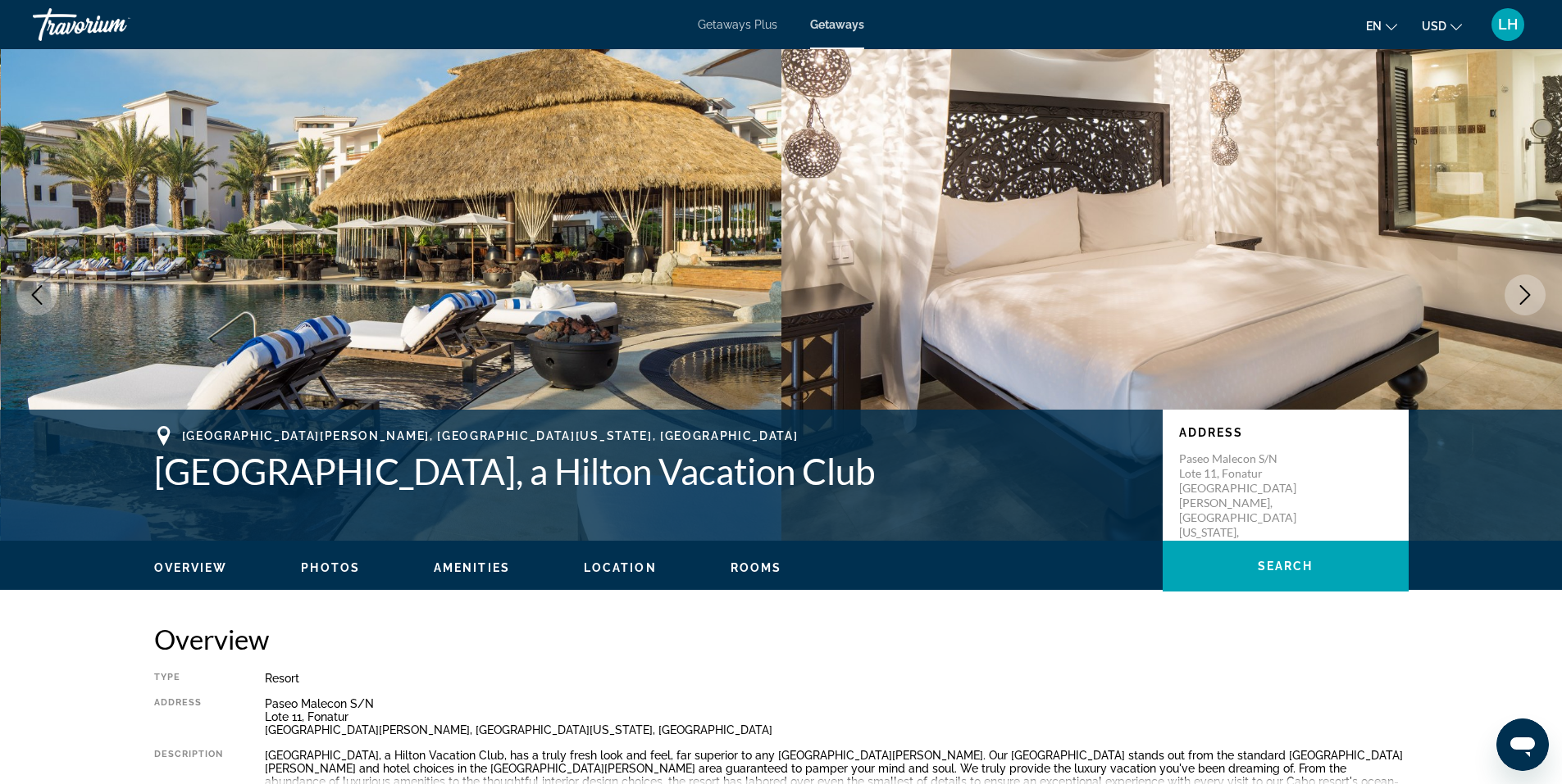
click at [1527, 294] on icon "Next image" at bounding box center [1525, 295] width 20 height 20
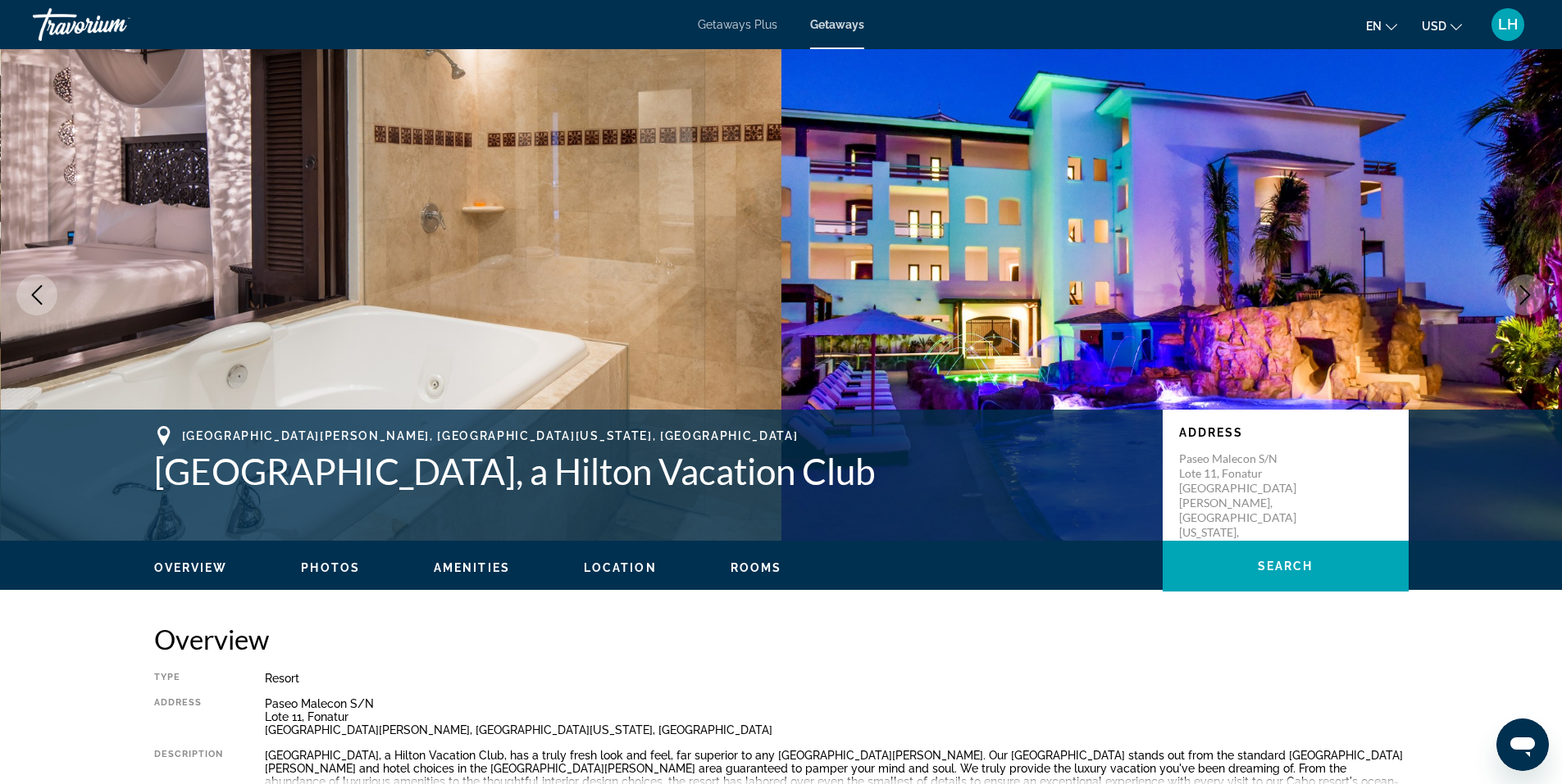
click at [1523, 292] on icon "Next image" at bounding box center [1525, 295] width 20 height 20
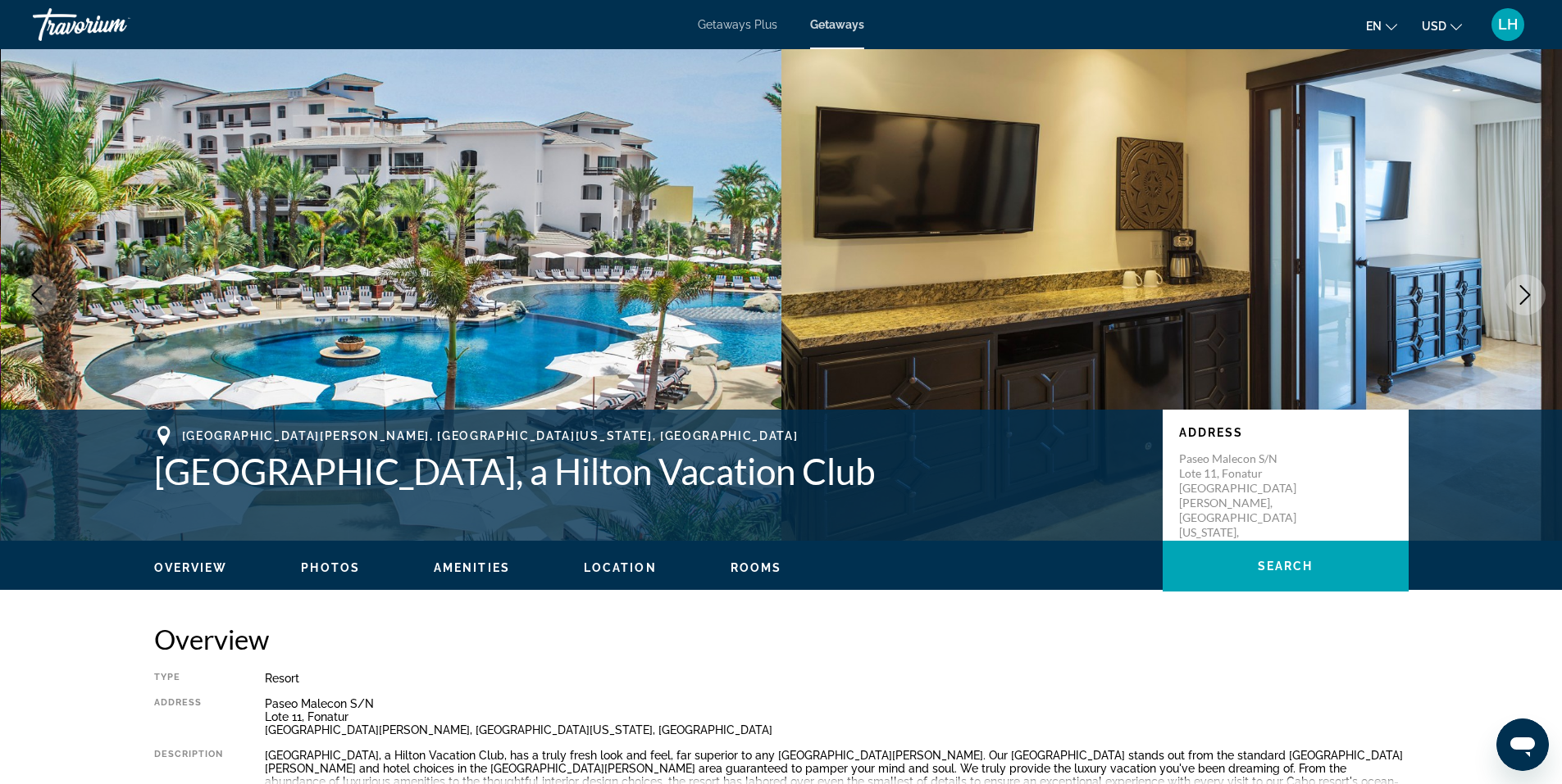
click at [1523, 292] on icon "Next image" at bounding box center [1525, 295] width 20 height 20
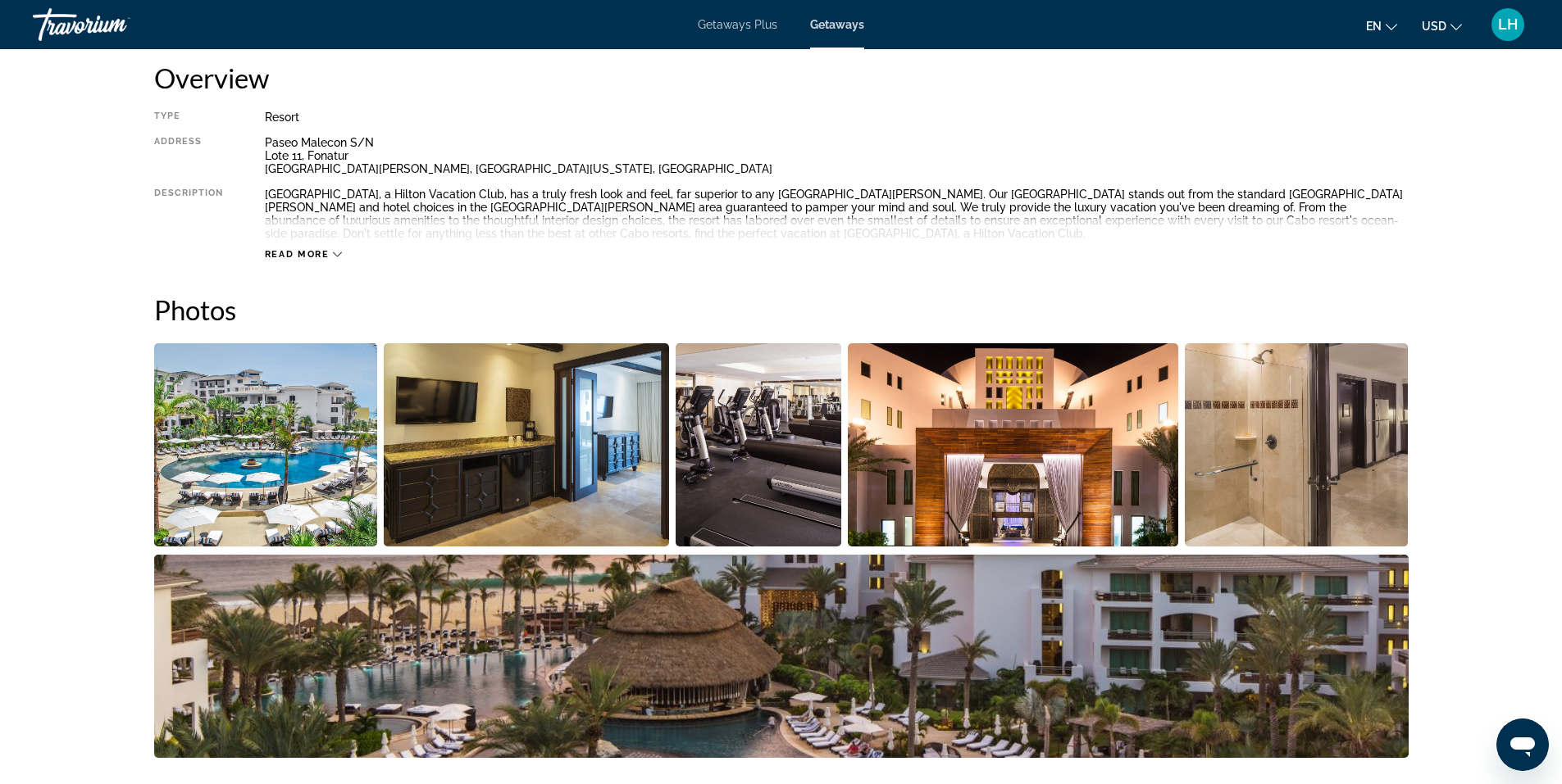
scroll to position [574, 0]
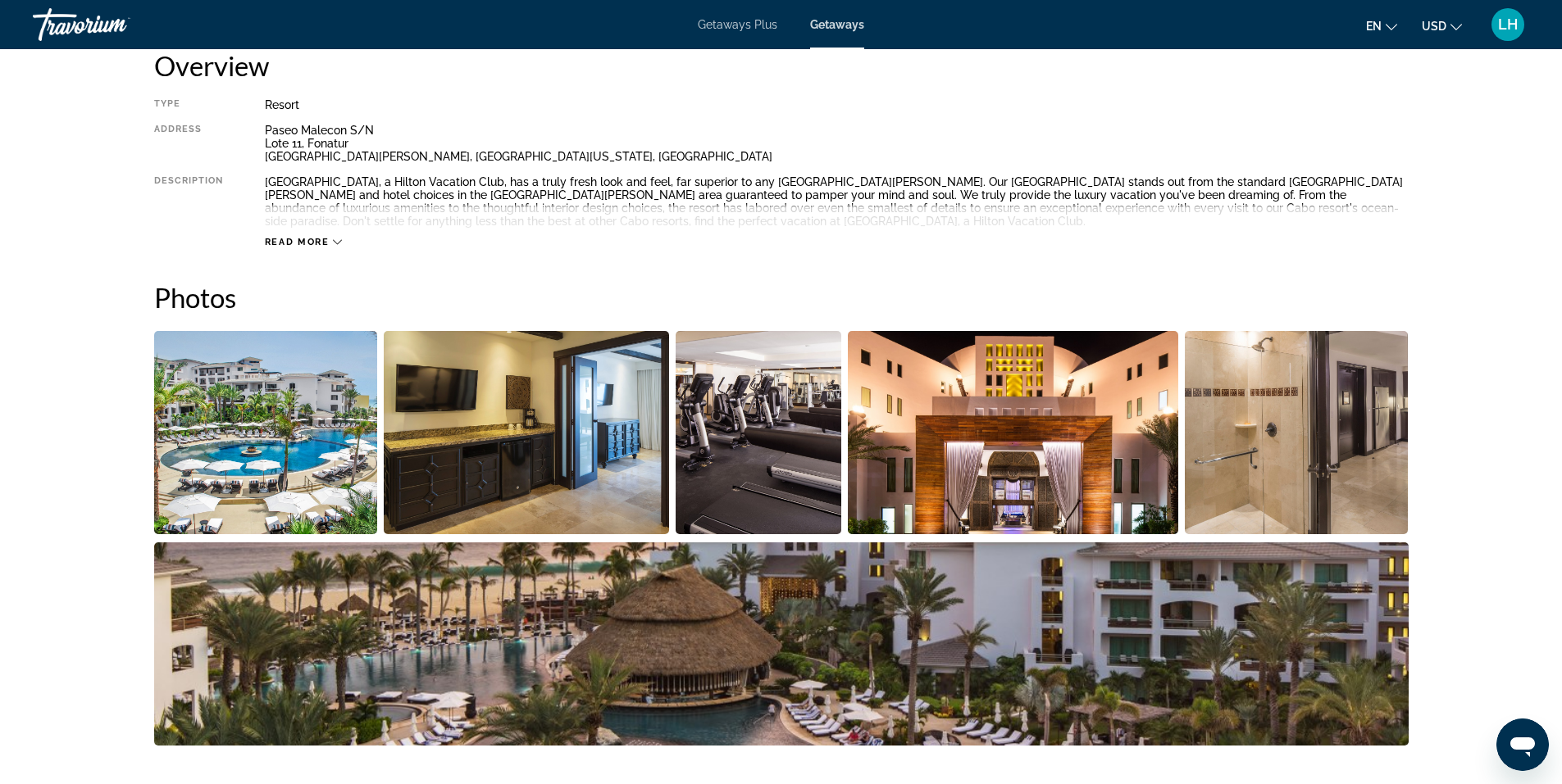
click at [304, 243] on span "Read more" at bounding box center [297, 243] width 65 height 11
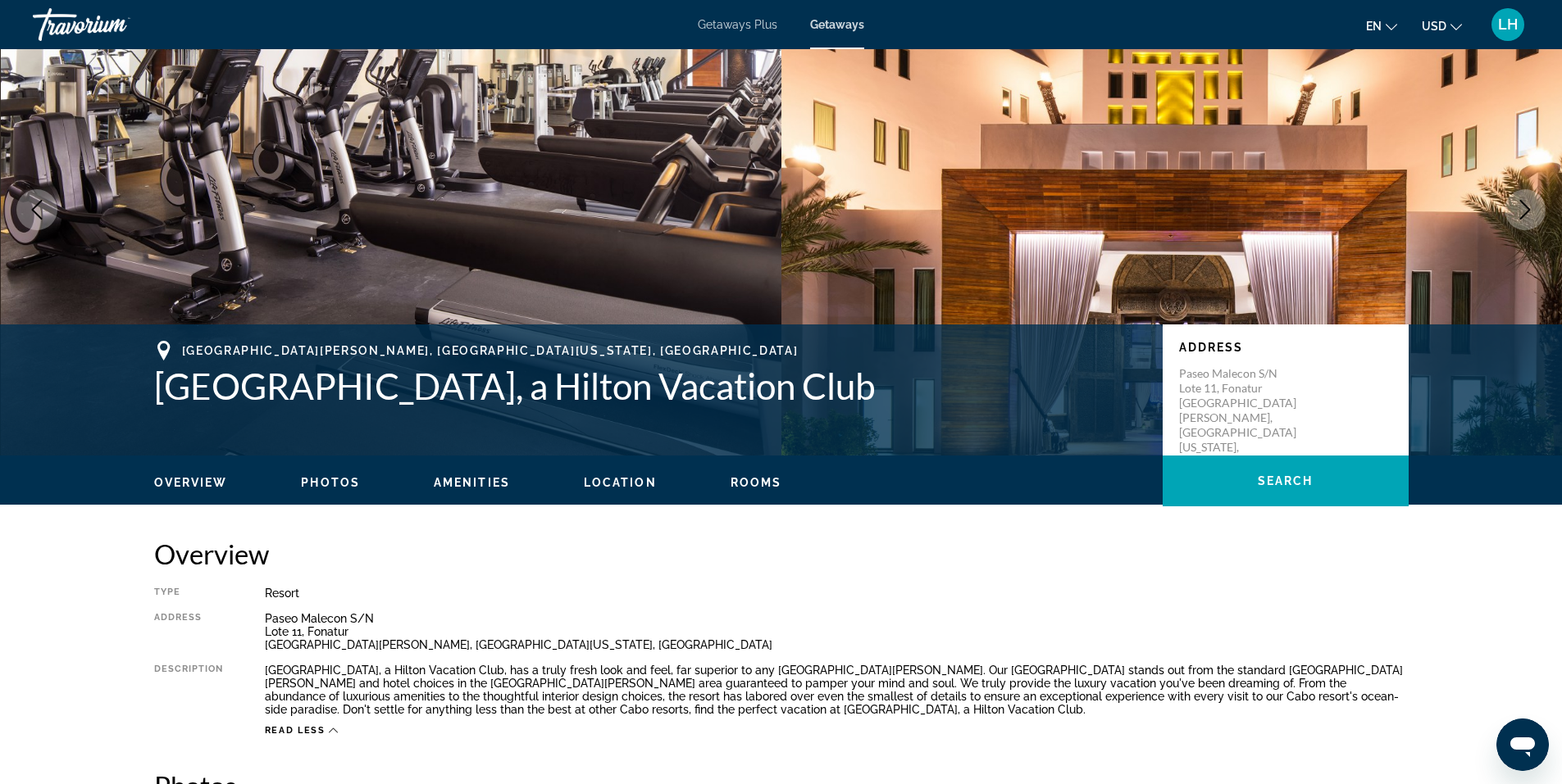
scroll to position [0, 0]
